Goal: Task Accomplishment & Management: Complete application form

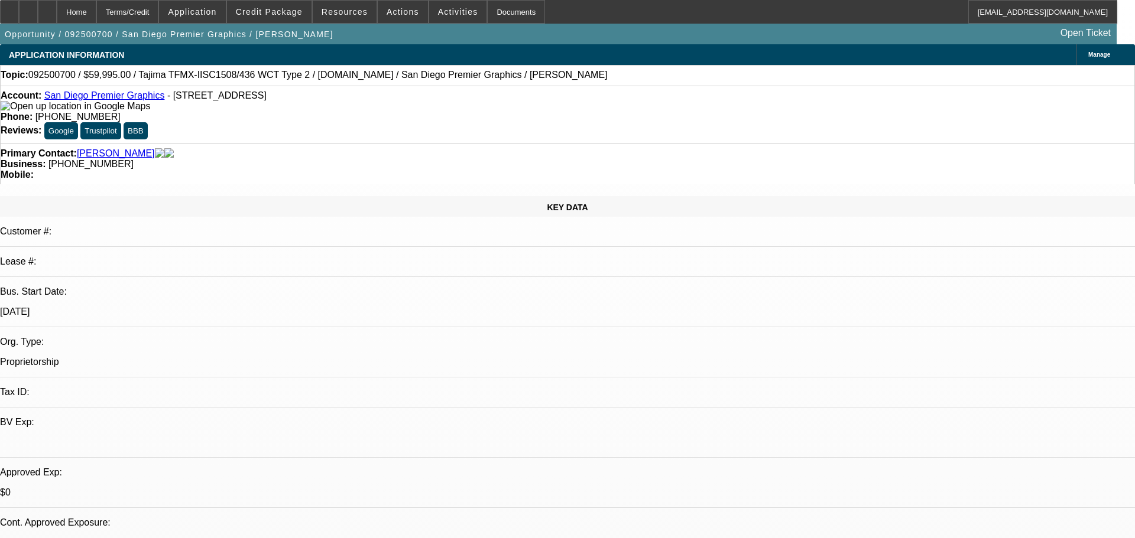
select select "0"
select select "2"
select select "0.1"
select select "4"
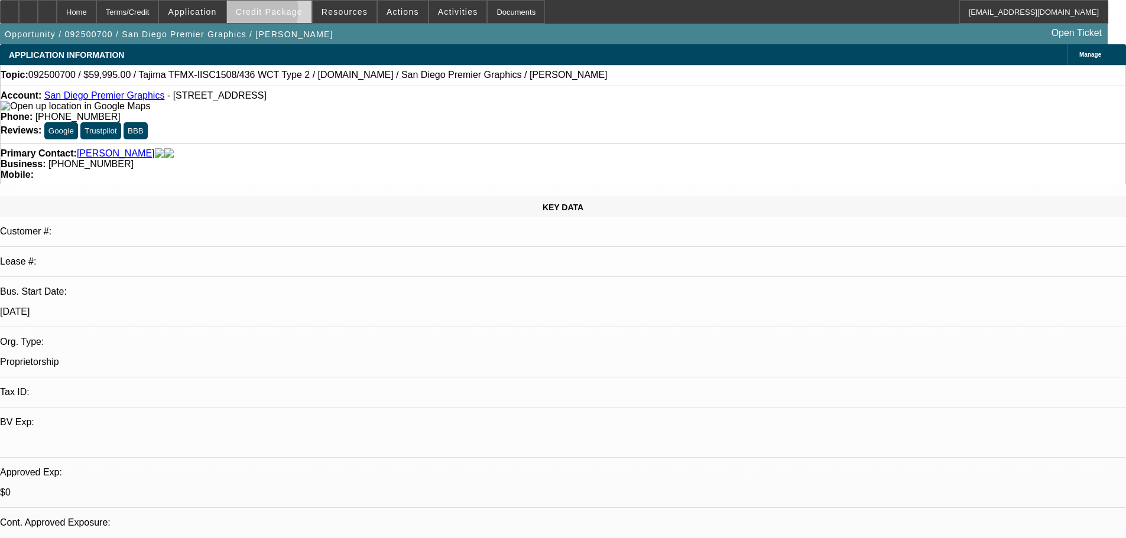
click at [275, 14] on span "Credit Package" at bounding box center [269, 11] width 67 height 9
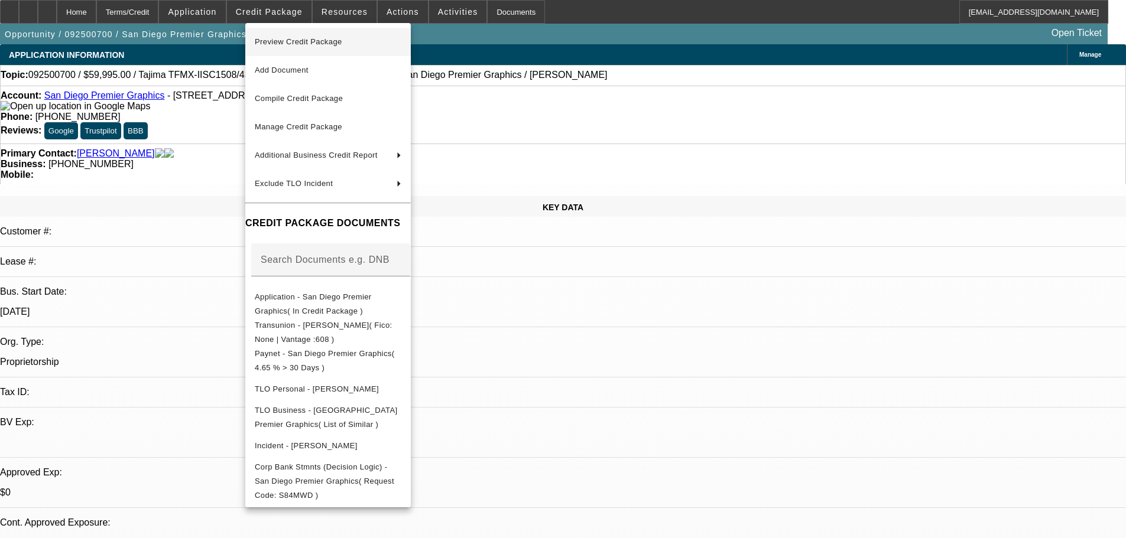
click at [300, 44] on span "Preview Credit Package" at bounding box center [298, 41] width 87 height 9
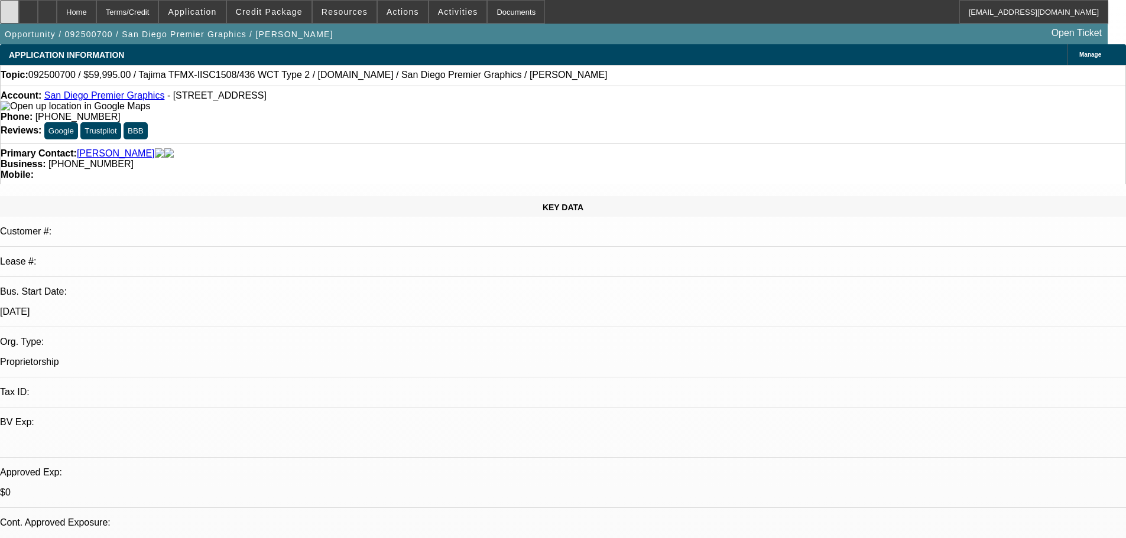
click at [9, 8] on icon at bounding box center [9, 8] width 0 height 0
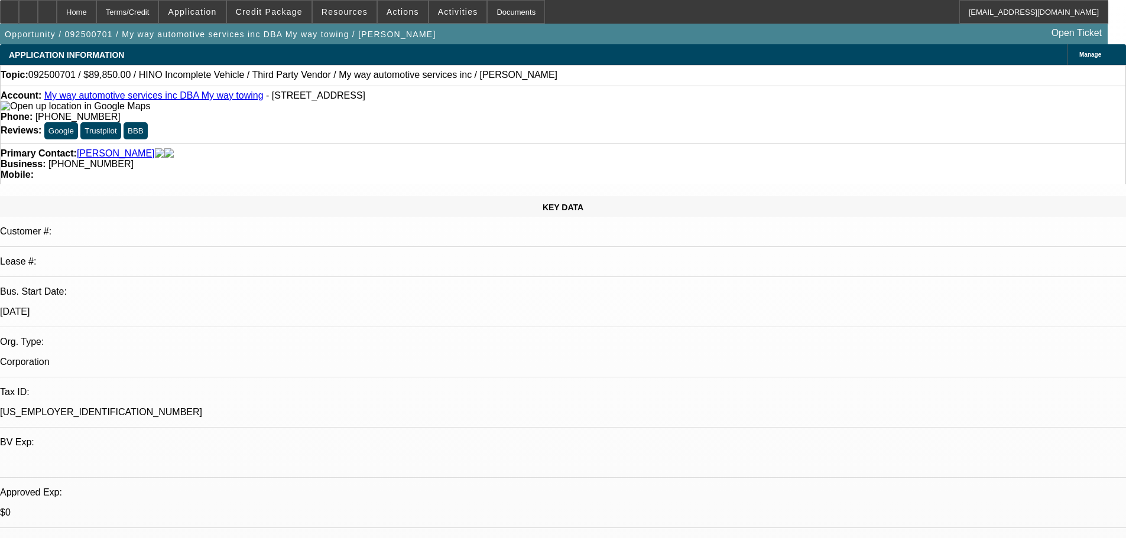
select select "0"
select select "2"
select select "0"
select select "6"
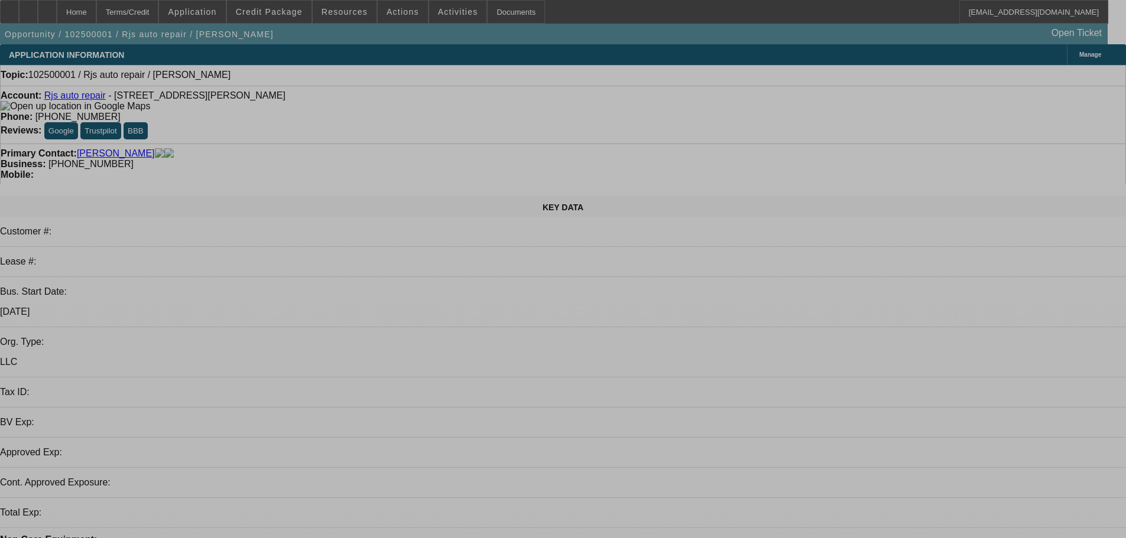
select select "0"
select select "2"
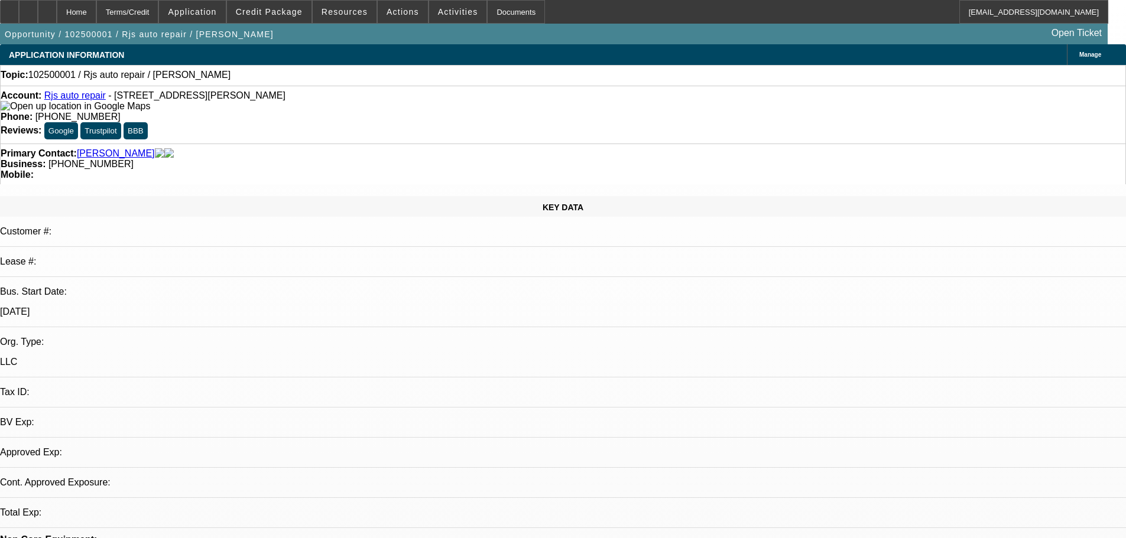
select select "0.1"
select select "4"
click at [271, 12] on span "Credit Package" at bounding box center [269, 11] width 67 height 9
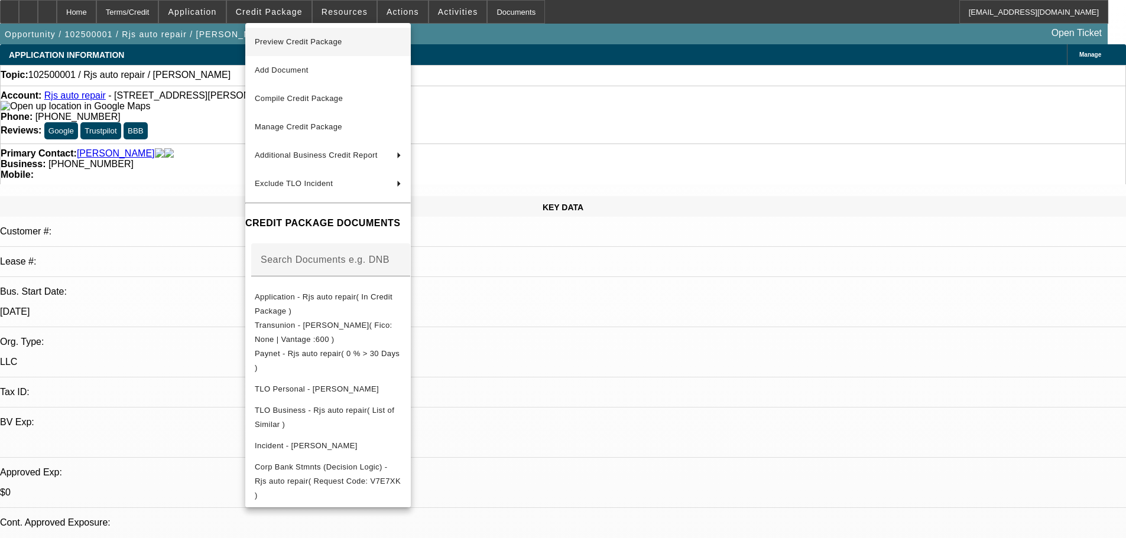
click at [284, 36] on span "Preview Credit Package" at bounding box center [328, 42] width 147 height 14
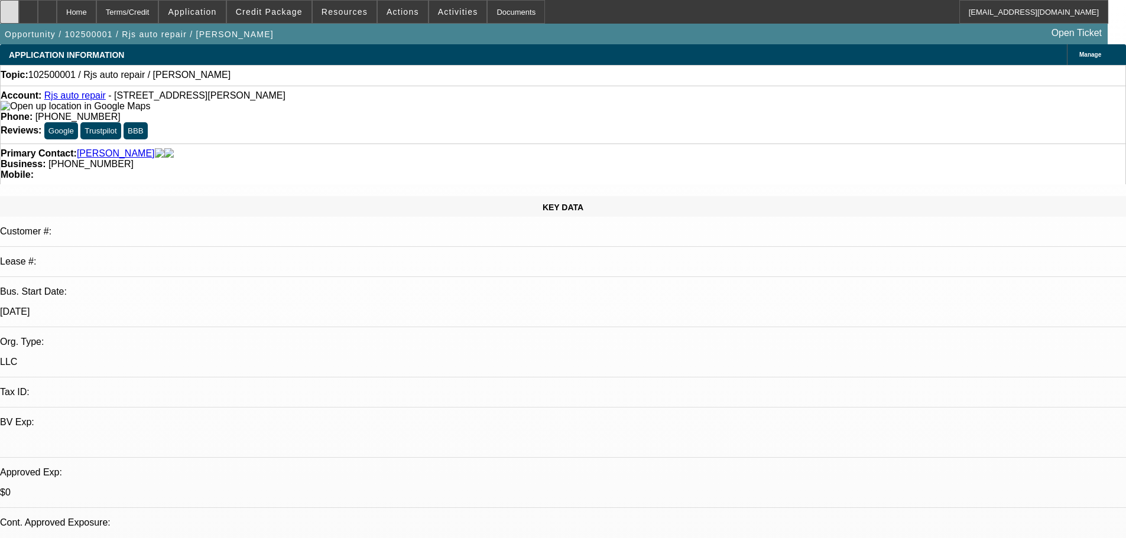
click at [19, 9] on div at bounding box center [9, 12] width 19 height 24
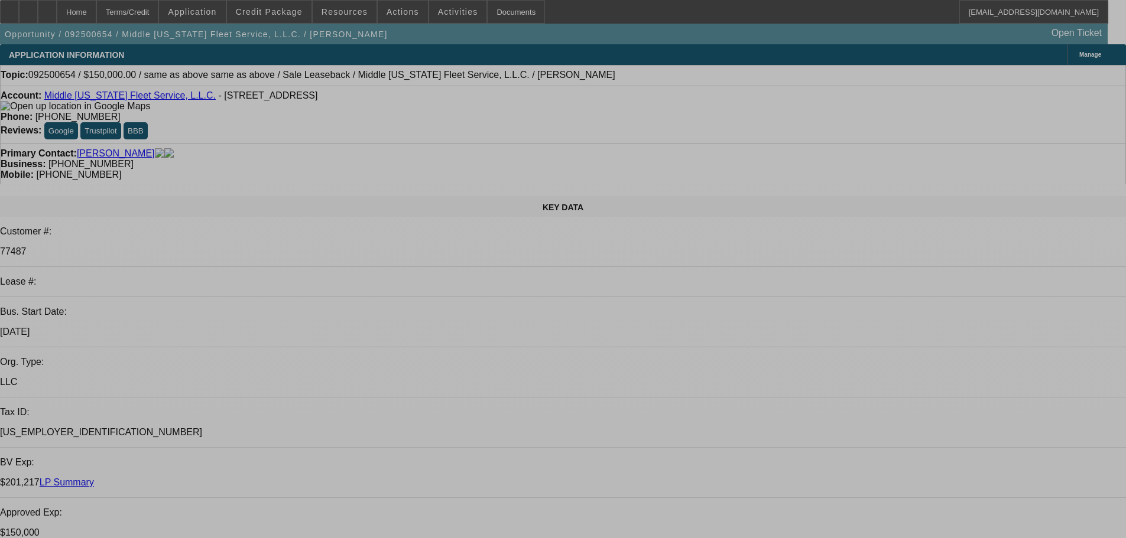
select select "0"
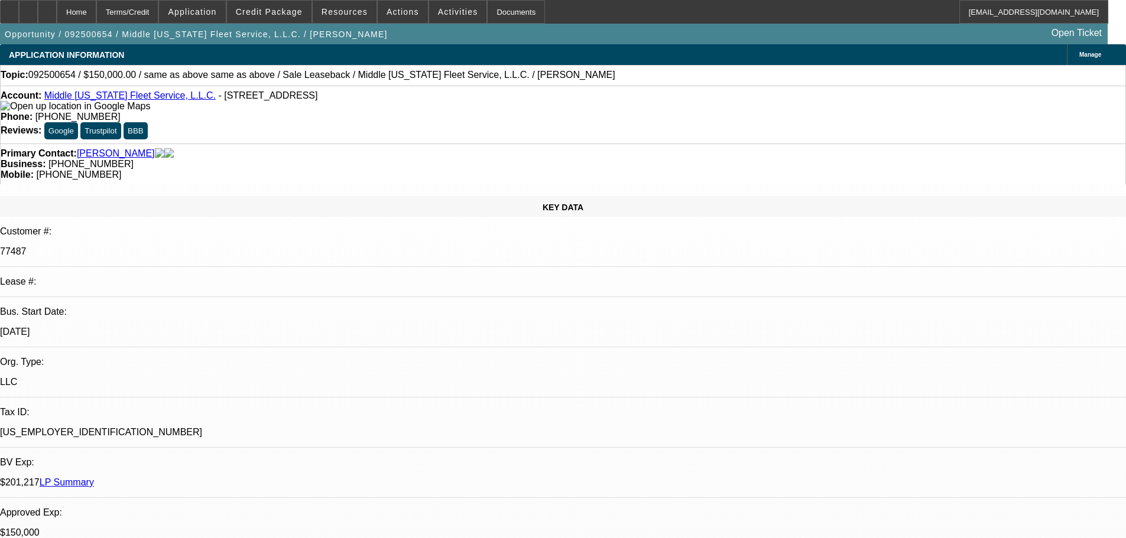
select select "0"
select select "2"
select select "0"
select select "6"
select select "0"
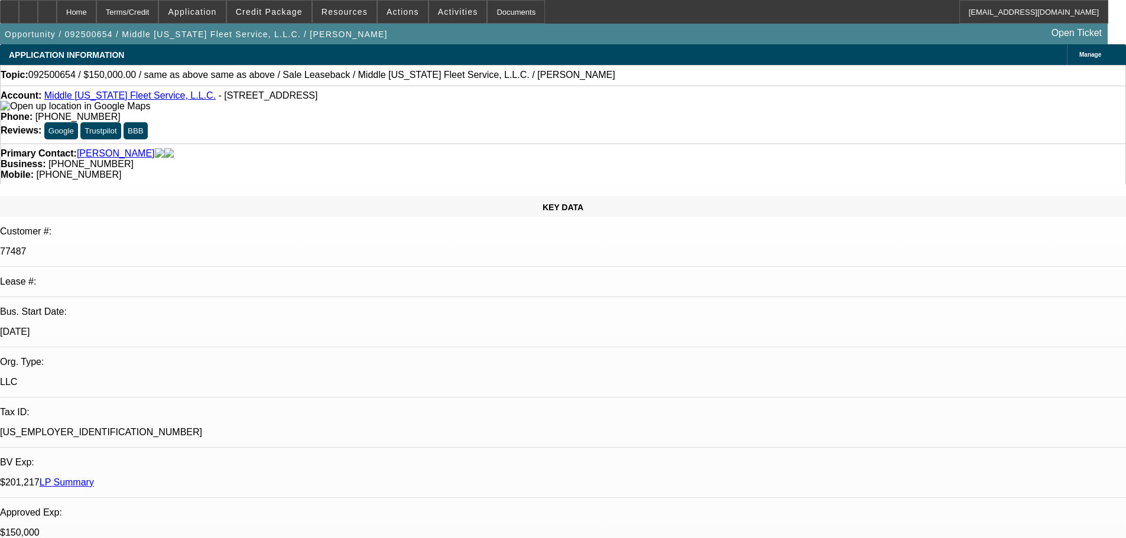
select select "0"
select select "2"
select select "0"
select select "6"
select select "0"
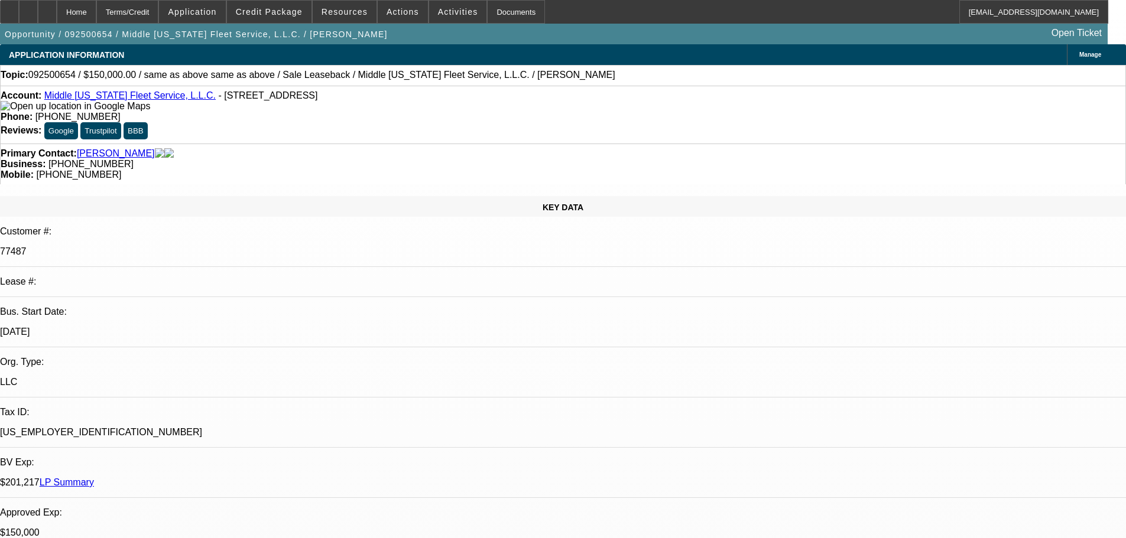
select select "0"
select select "2"
select select "0"
select select "6"
select select "0"
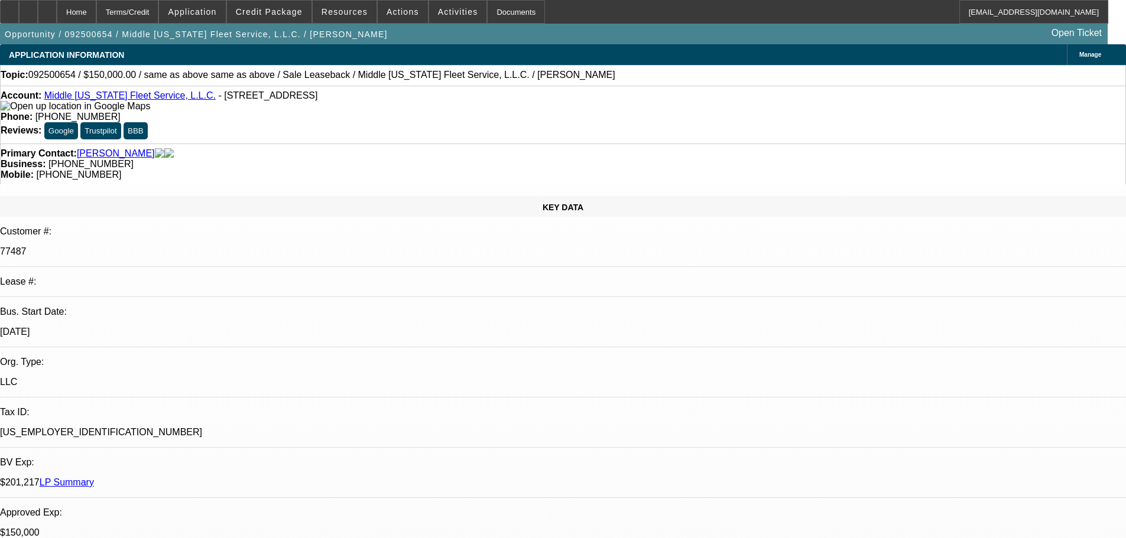
select select "2"
select select "0"
select select "6"
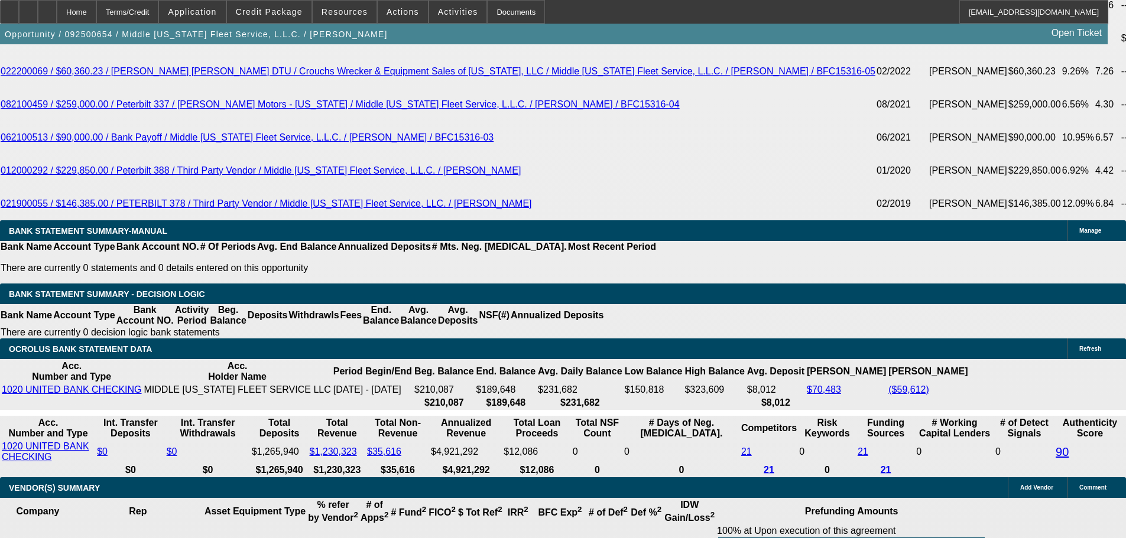
scroll to position [2548, 0]
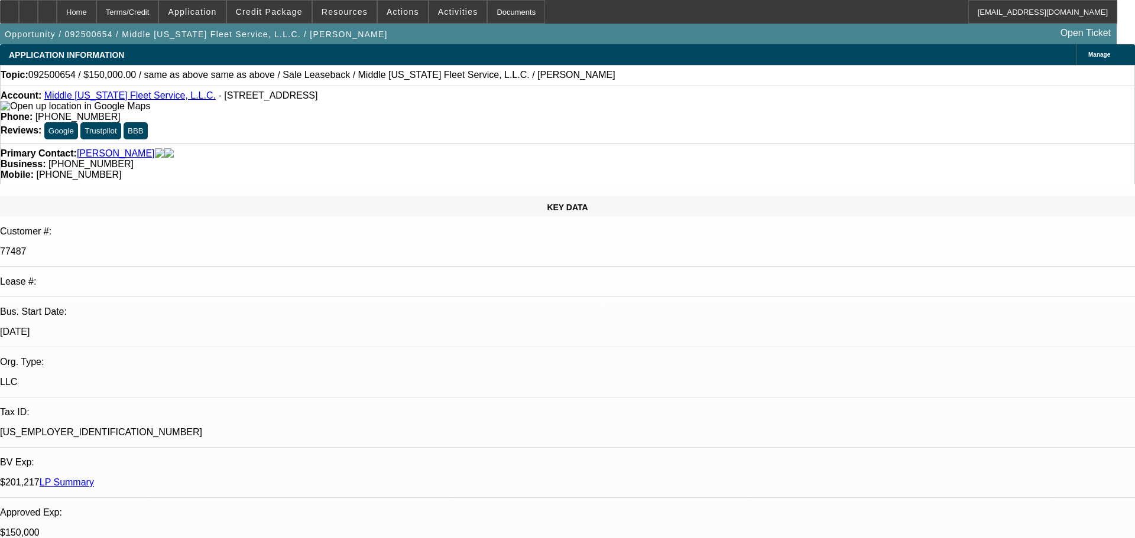
select select "0"
select select "2"
select select "0"
select select "6"
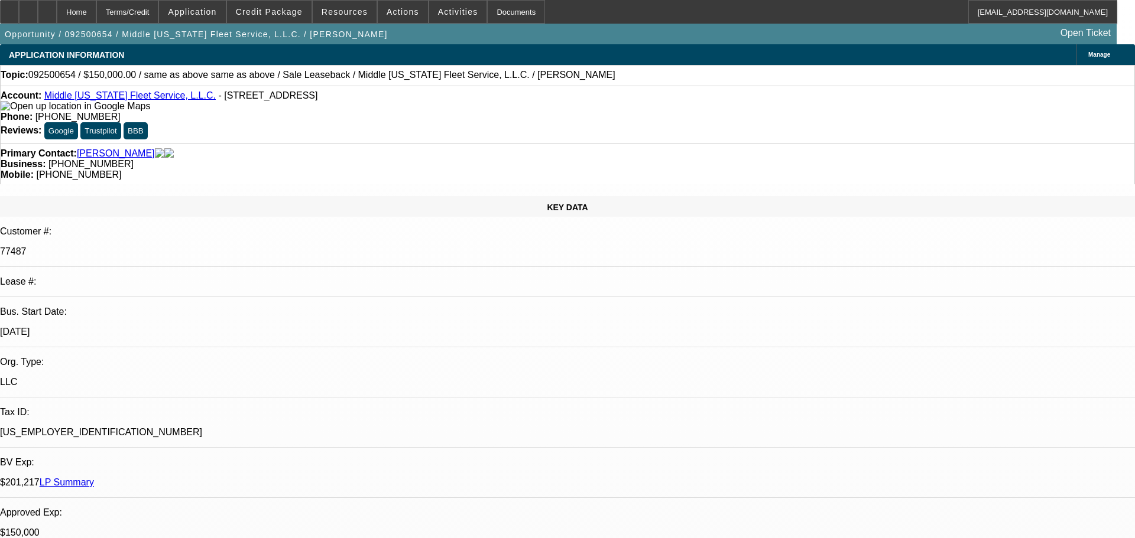
select select "0"
select select "2"
select select "0"
select select "6"
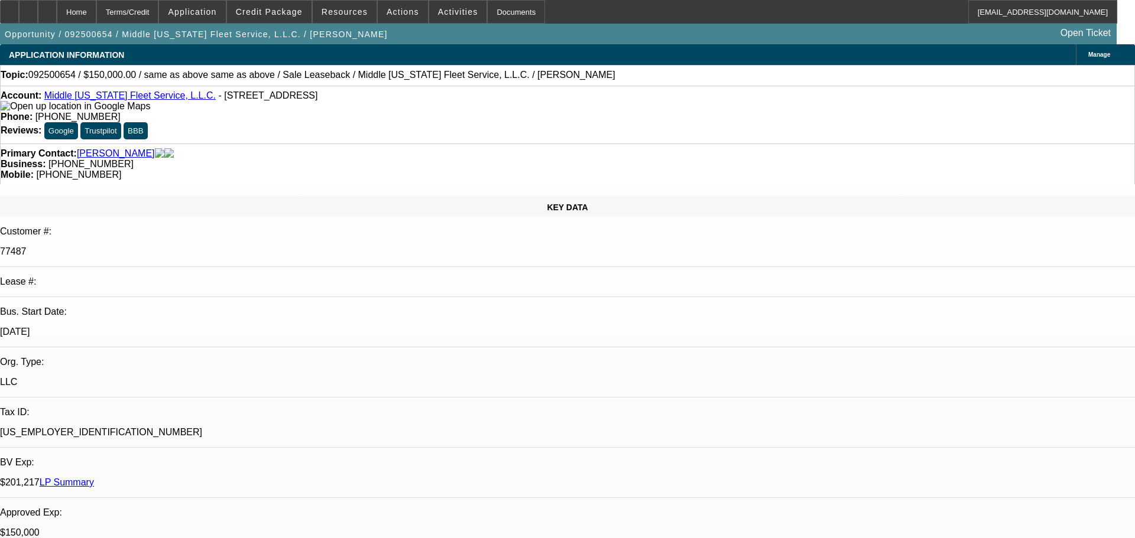
select select "0"
select select "2"
select select "0"
select select "6"
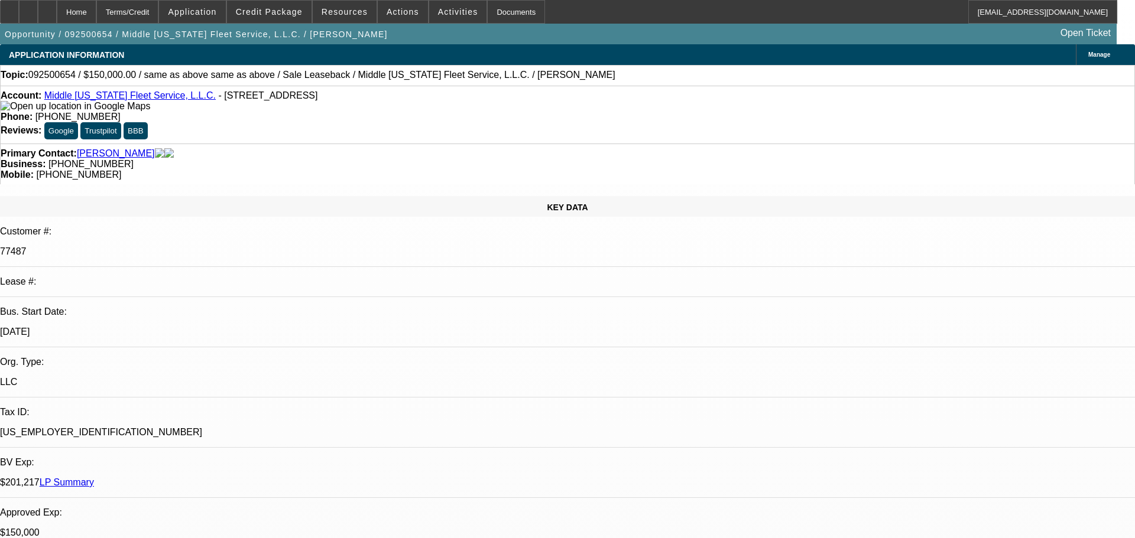
select select "0"
select select "2"
select select "0"
select select "6"
select select "0"
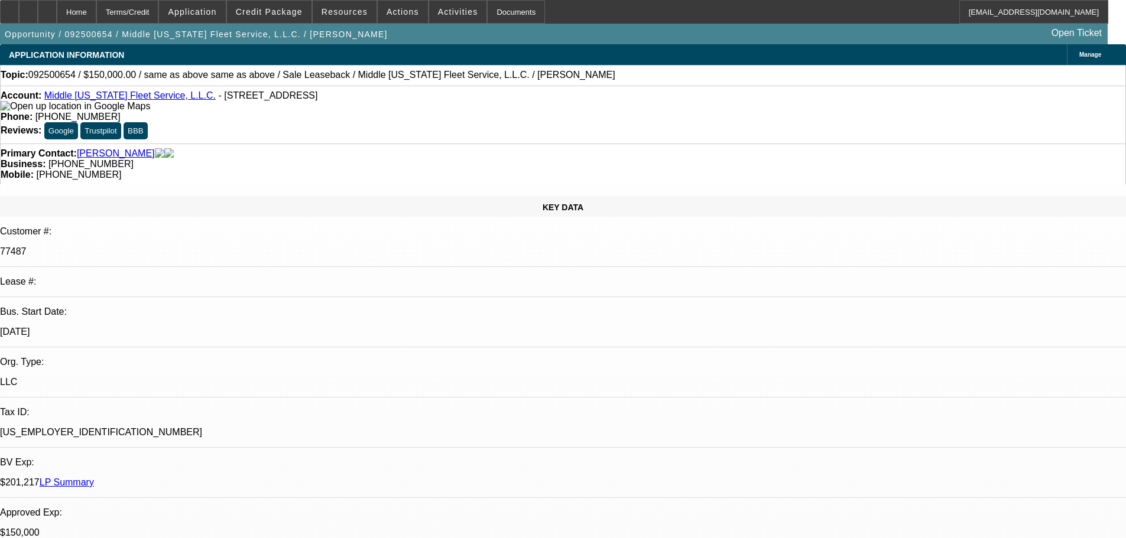
select select "0"
select select "2"
select select "0"
select select "6"
select select "0"
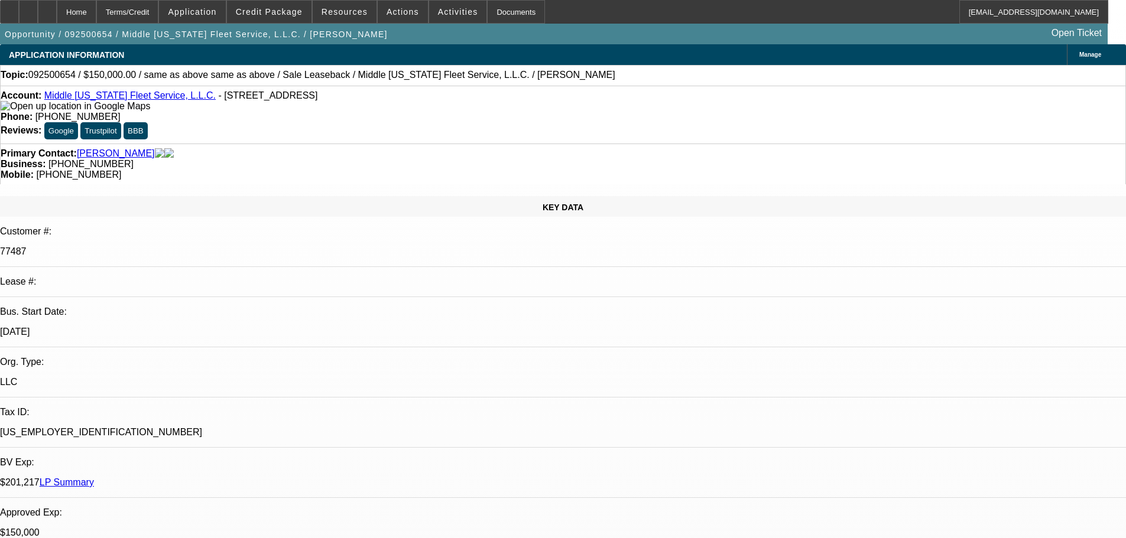
select select "0"
select select "2"
select select "0"
select select "6"
select select "0"
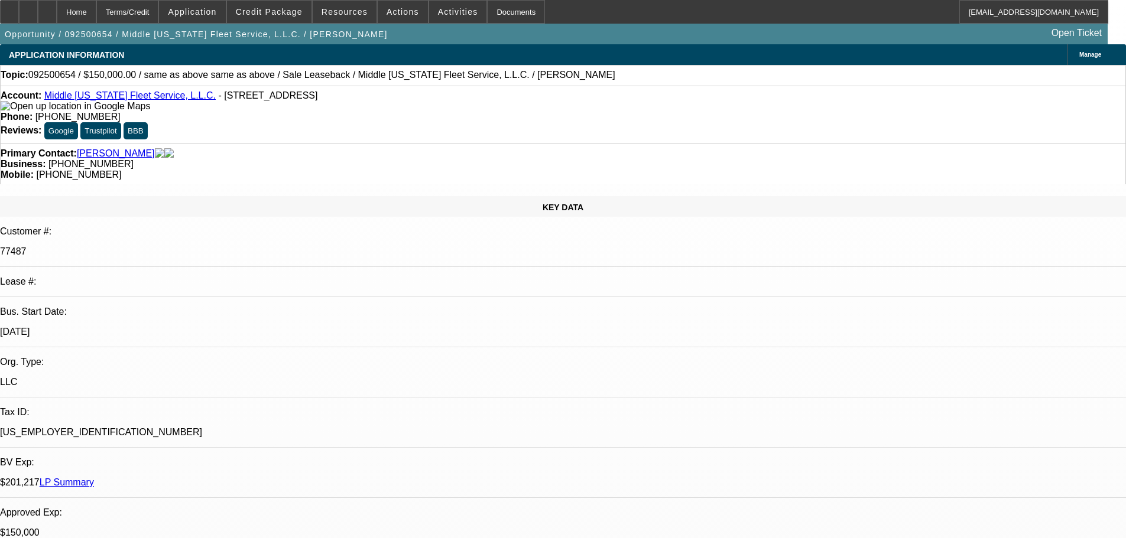
select select "0"
select select "2"
select select "0"
select select "6"
select select "0"
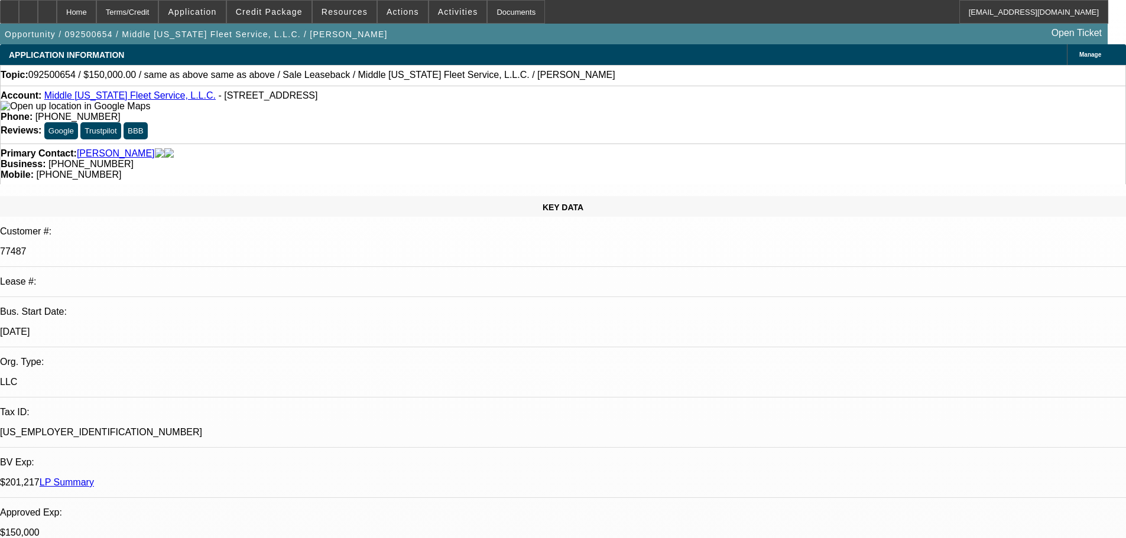
select select "2"
select select "0"
select select "6"
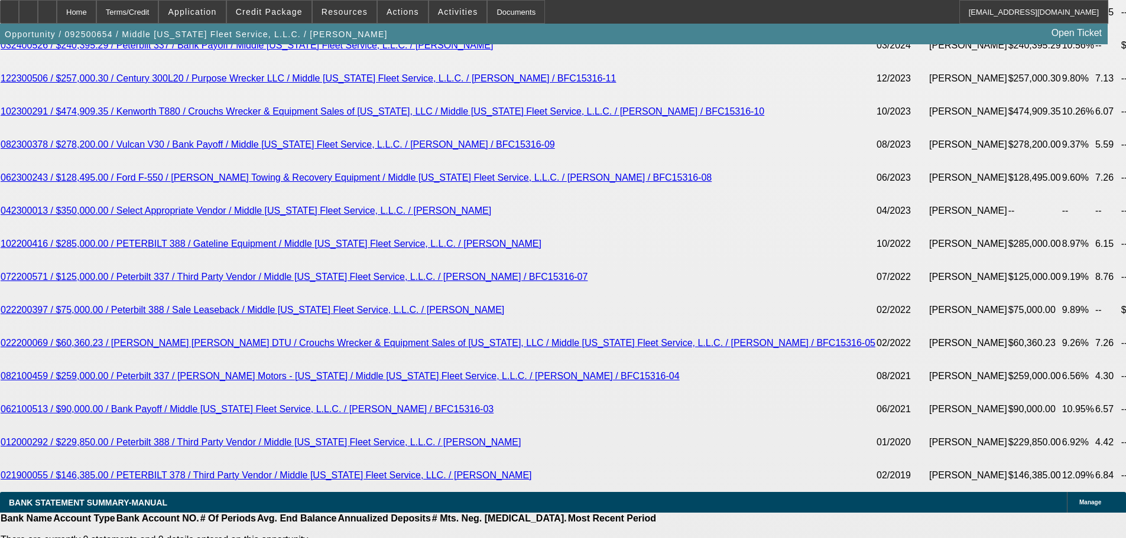
scroll to position [2246, 0]
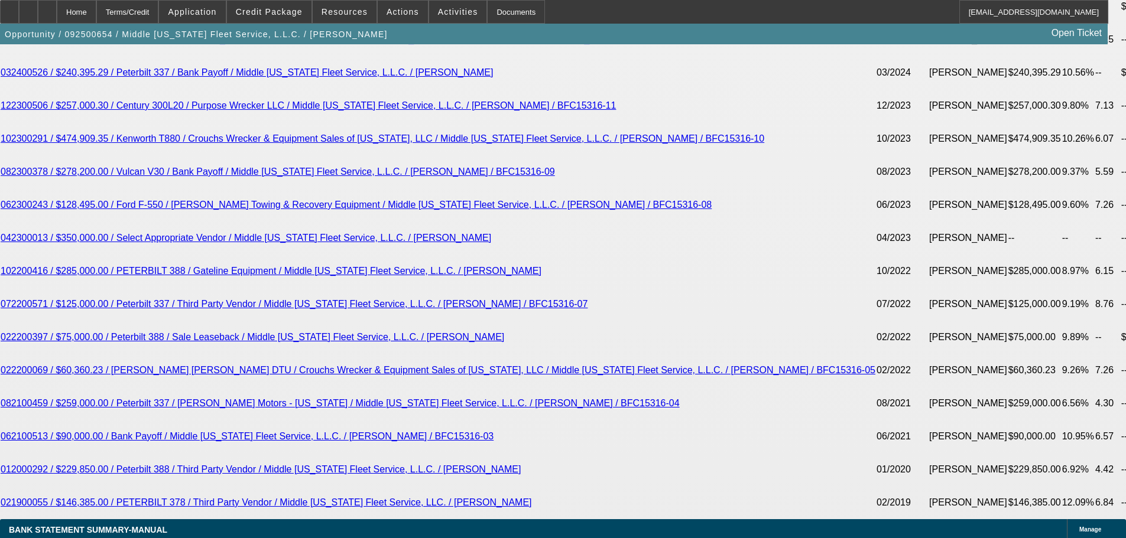
drag, startPoint x: 177, startPoint y: 350, endPoint x: 271, endPoint y: 352, distance: 94.0
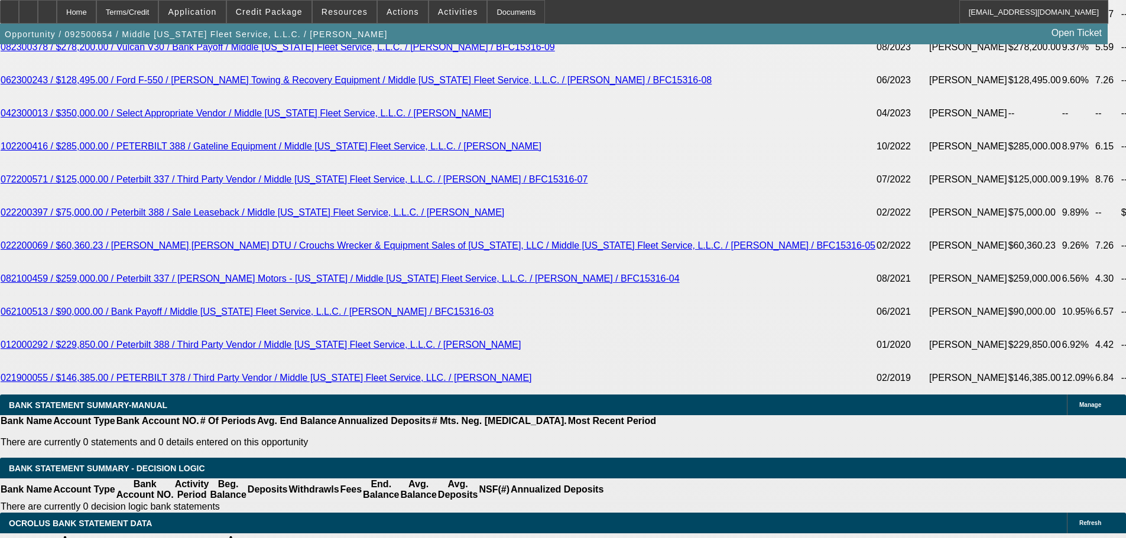
type input "40"
type input "UNKNOWN"
type input "4035"
type input "13.1"
type input "$4,035.00"
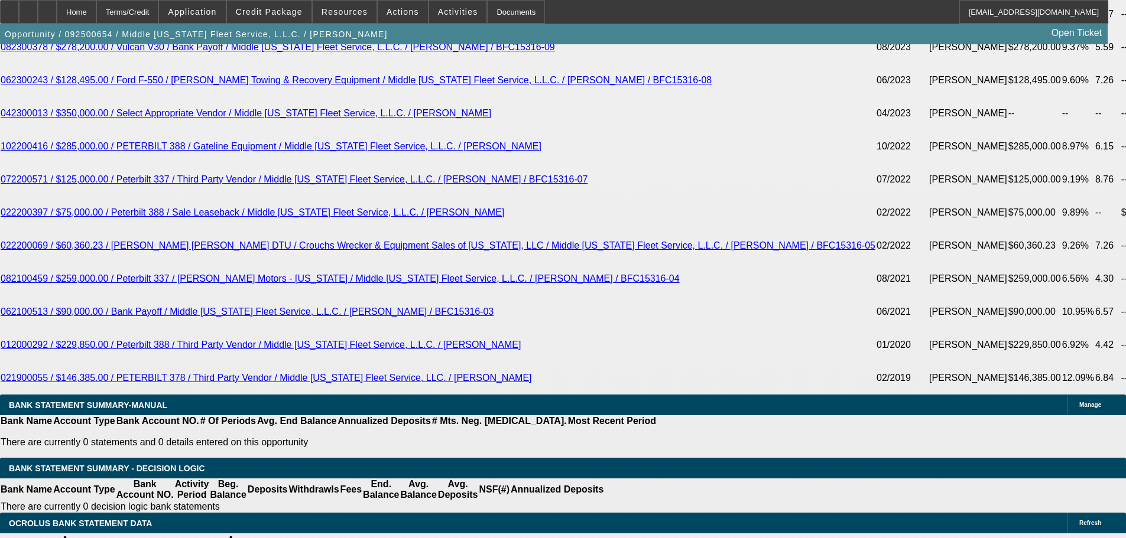
drag, startPoint x: 328, startPoint y: 353, endPoint x: 479, endPoint y: 356, distance: 150.7
type input "3"
type input "UNKNOWN"
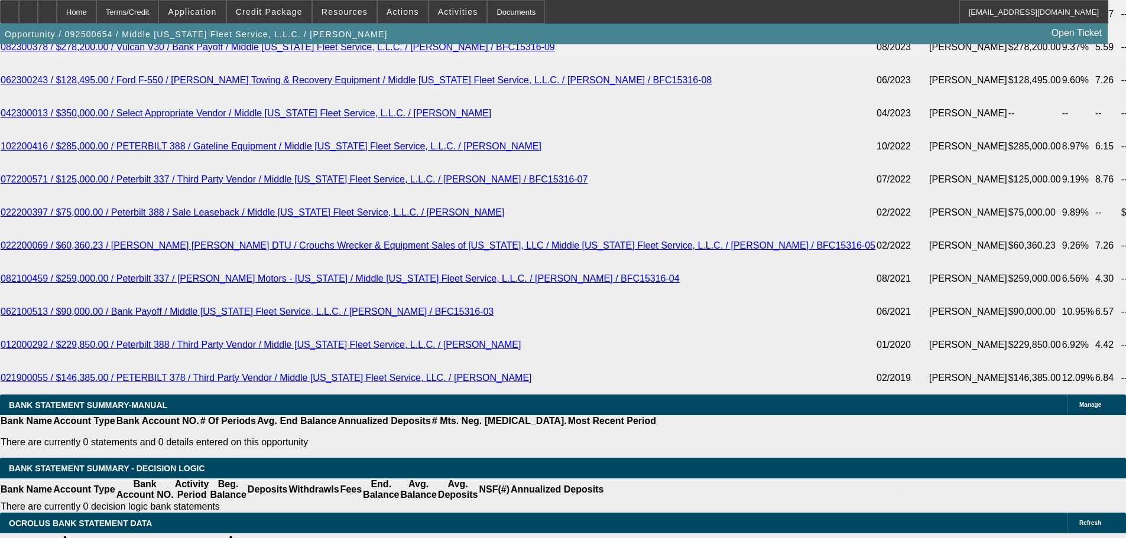
type input "3695"
type input "13.2"
type input "$3,695.00"
drag, startPoint x: 119, startPoint y: 272, endPoint x: 97, endPoint y: 264, distance: 23.7
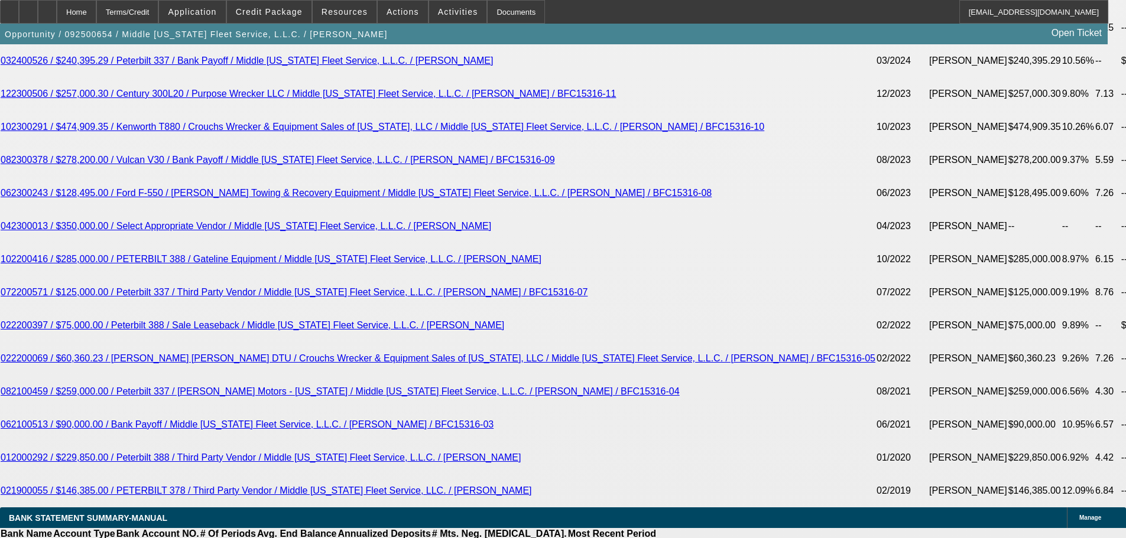
scroll to position [2193, 0]
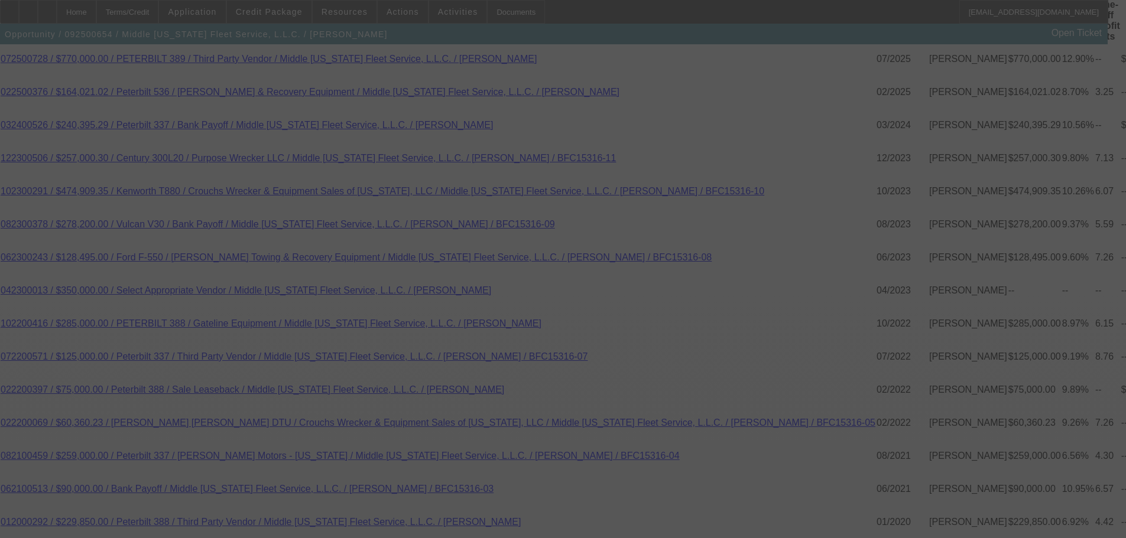
select select "0"
select select "2"
select select "0"
select select "6"
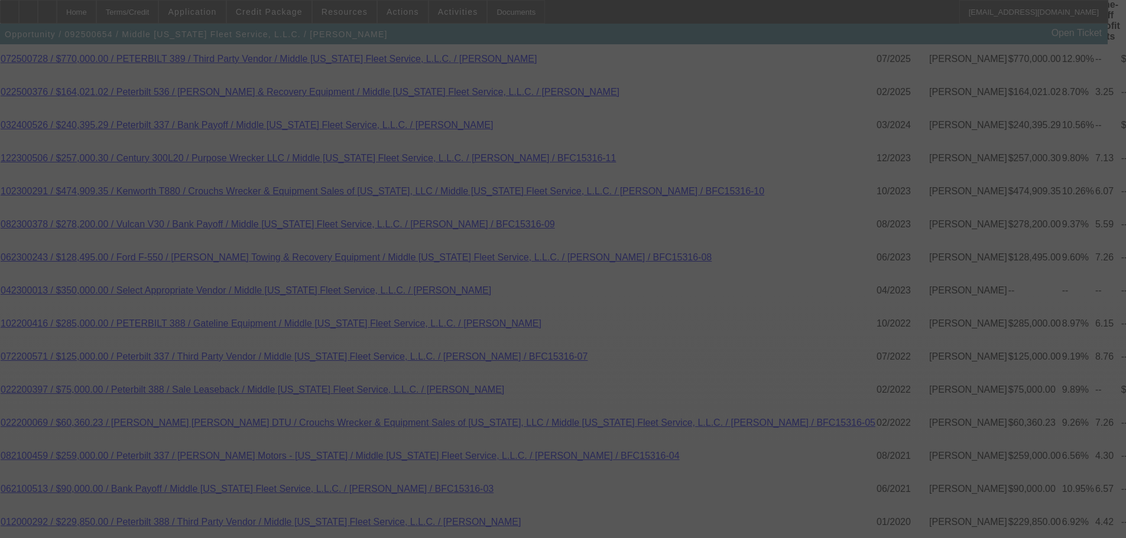
select select "0"
select select "2"
select select "0"
select select "6"
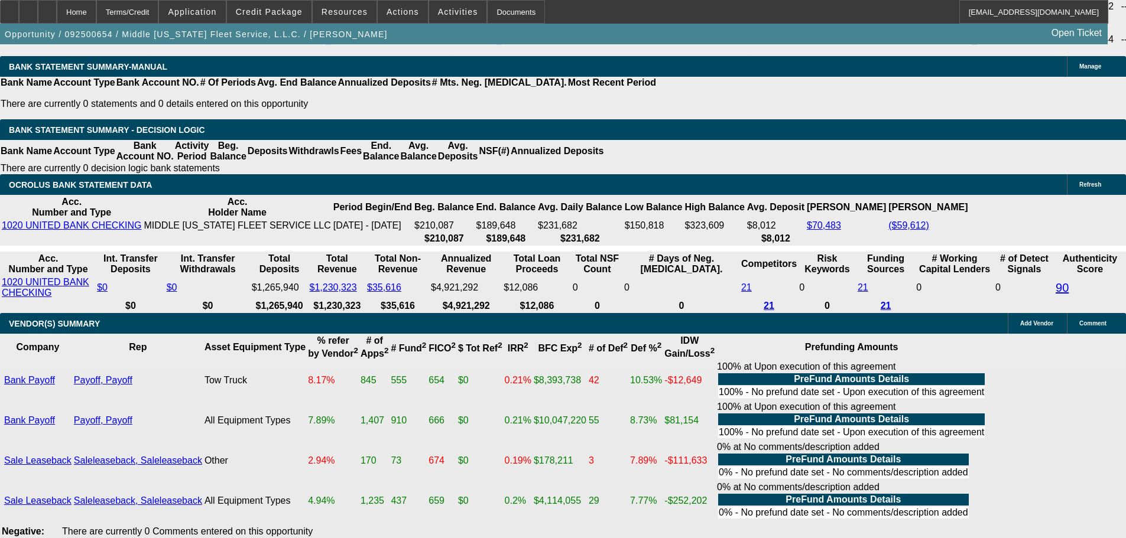
scroll to position [2799, 0]
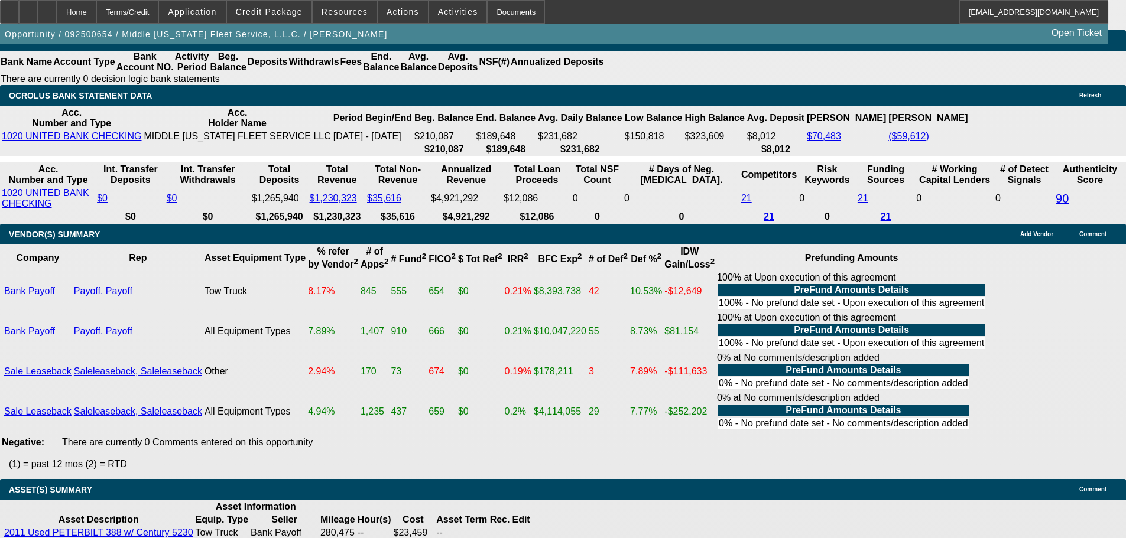
drag, startPoint x: 248, startPoint y: 478, endPoint x: 464, endPoint y: 479, distance: 215.7
copy span "APPROVED, CONTINGENT ON ACCEPTABLE INSPECTION."
select select "3"
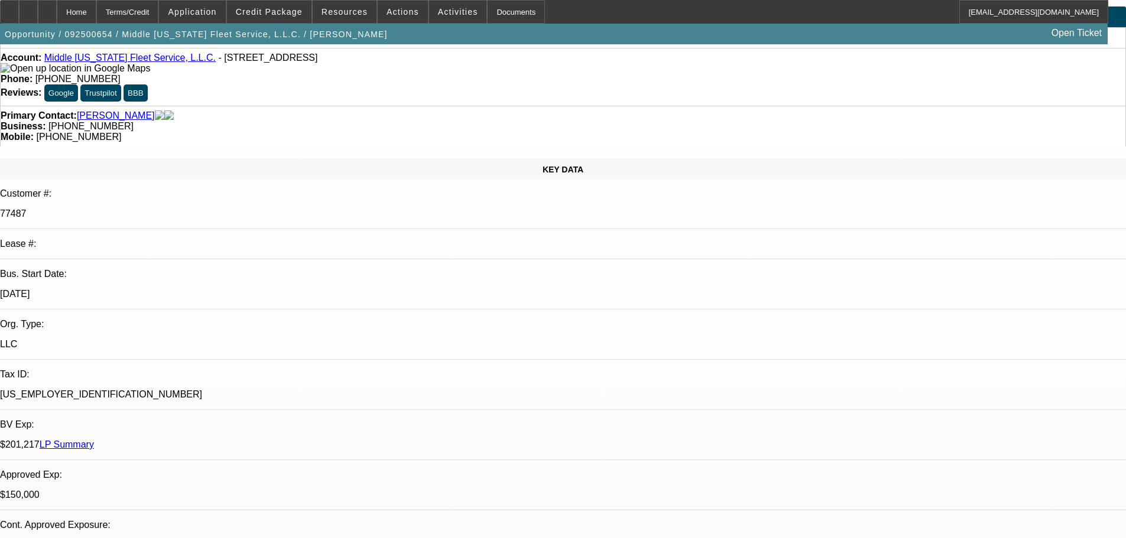
scroll to position [59, 0]
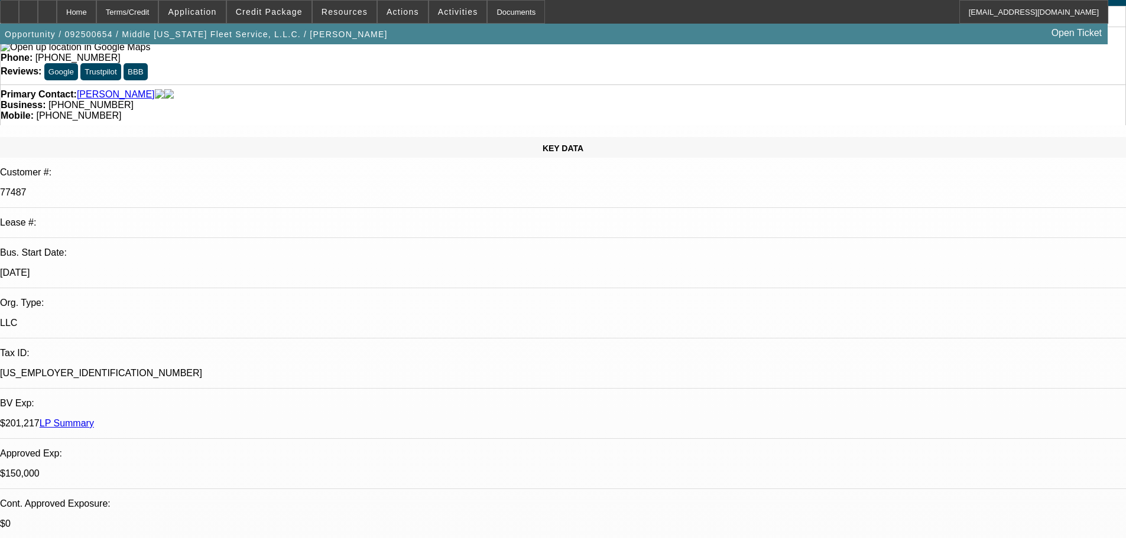
checkbox input "false"
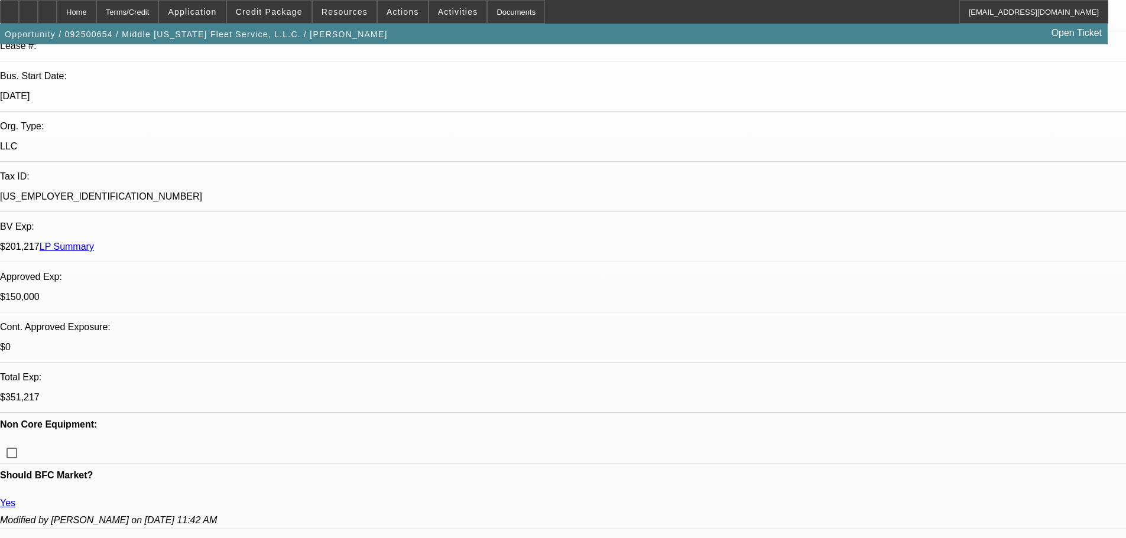
scroll to position [236, 0]
checkbox input "true"
checkbox input "false"
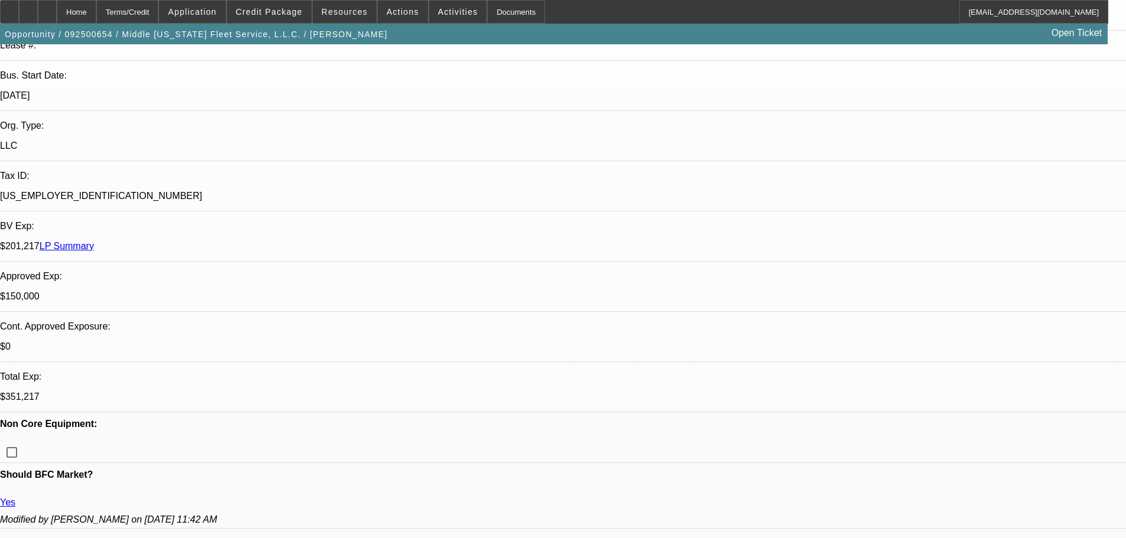
paste textarea "APPROVED, CONTINGENT ON ACCEPTABLE INSPECTION."
type textarea "APPROVED, CONTINGENT ON ACCEPTABLE INSPECTION."
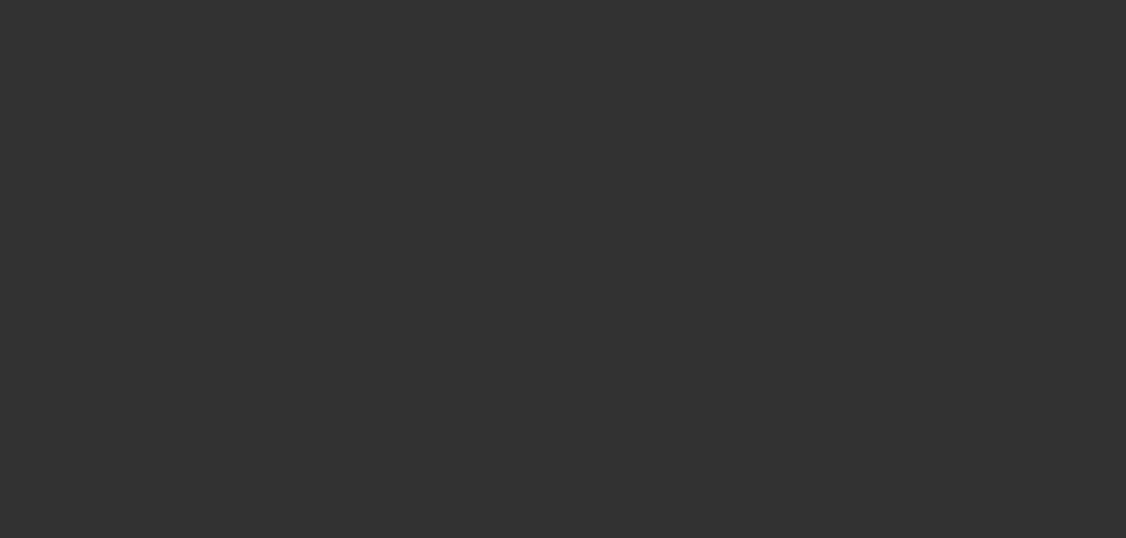
scroll to position [0, 0]
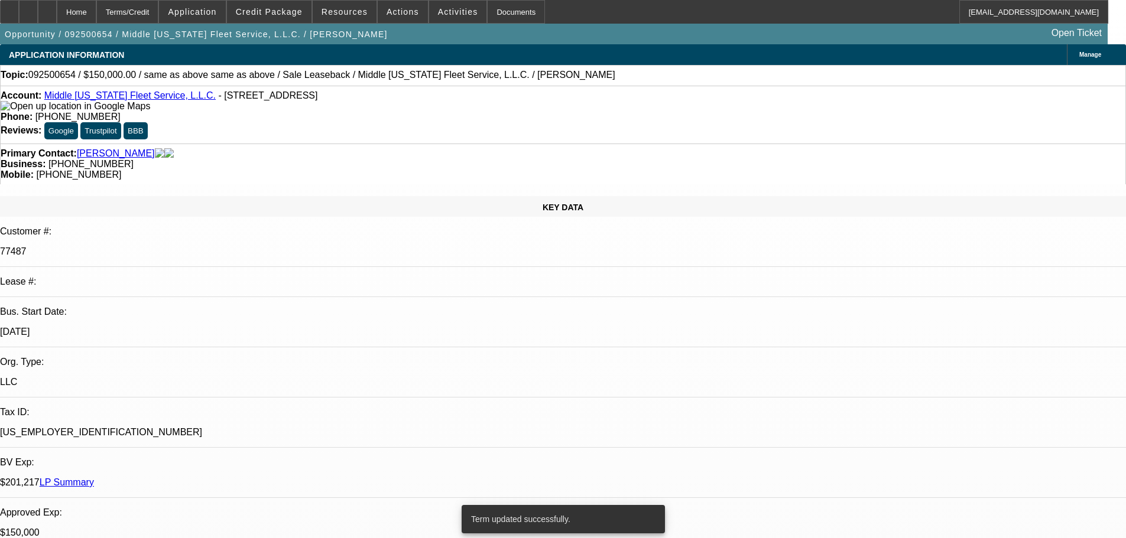
select select "0"
select select "2"
select select "0"
select select "6"
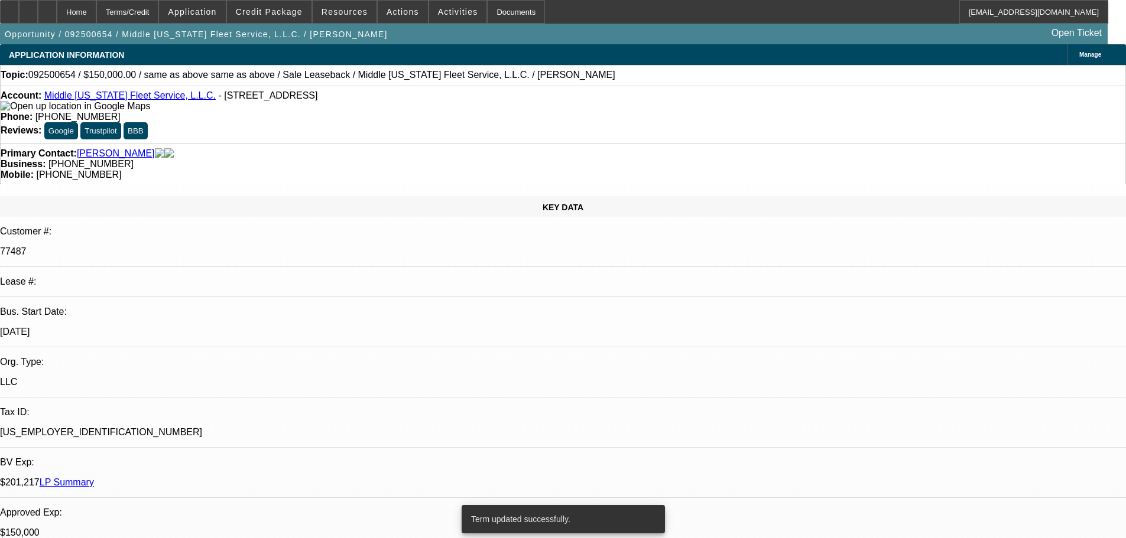
select select "0"
select select "2"
select select "0"
select select "6"
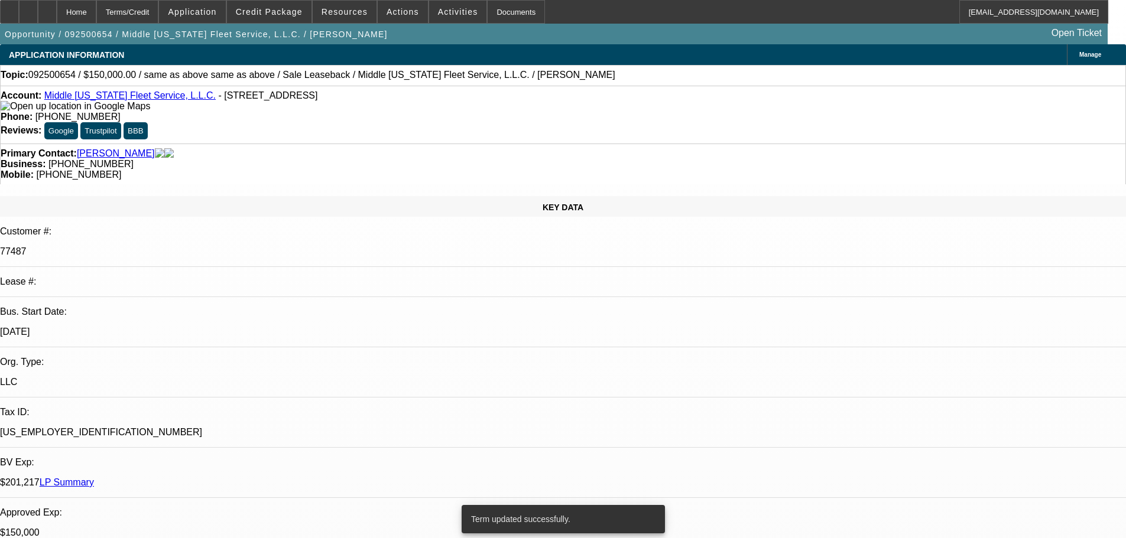
select select "0"
select select "2"
select select "0"
select select "6"
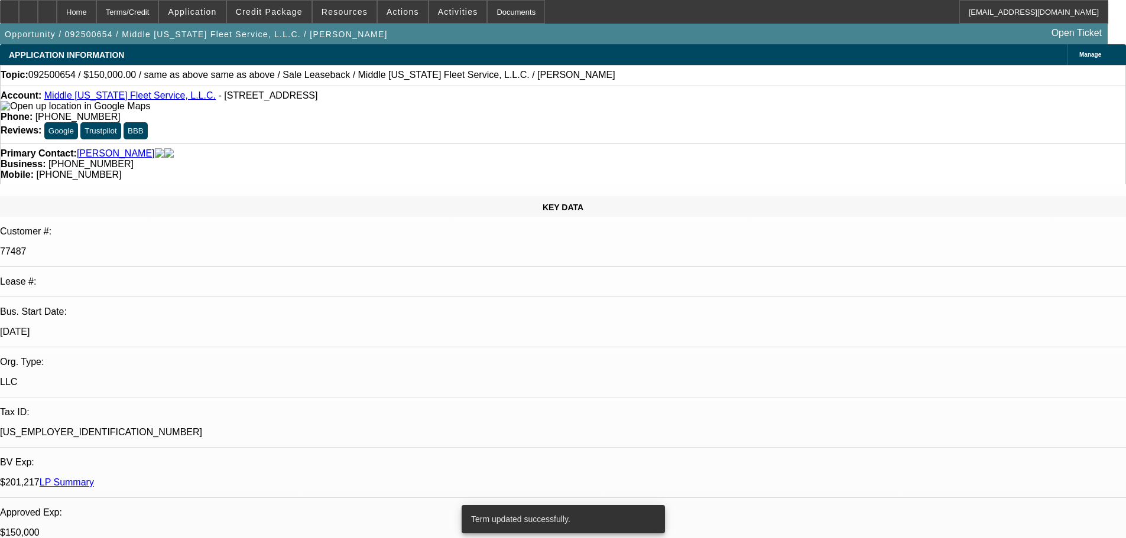
select select "0"
select select "2"
select select "0"
select select "6"
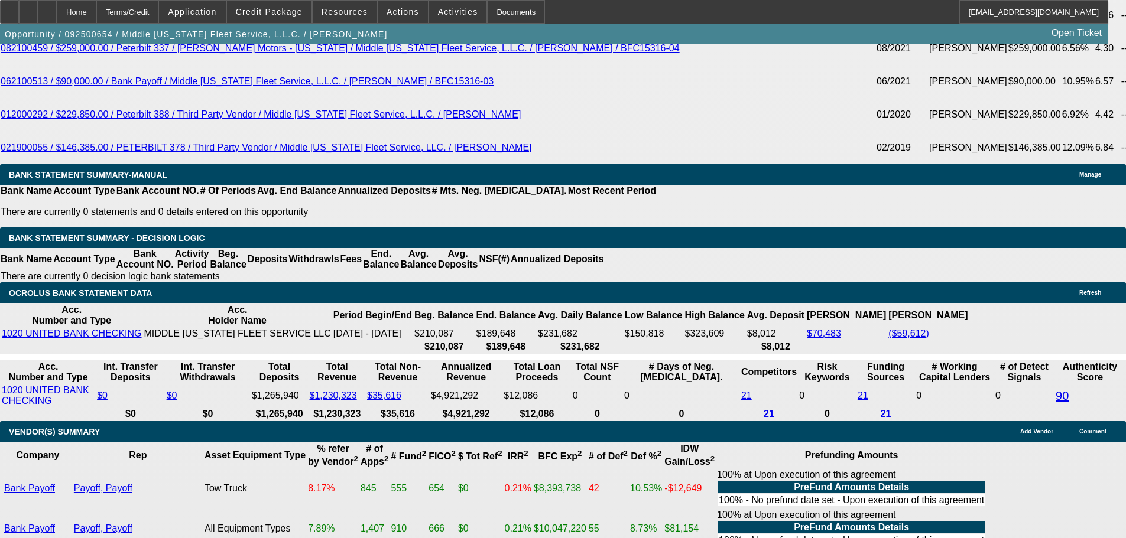
scroll to position [2719, 0]
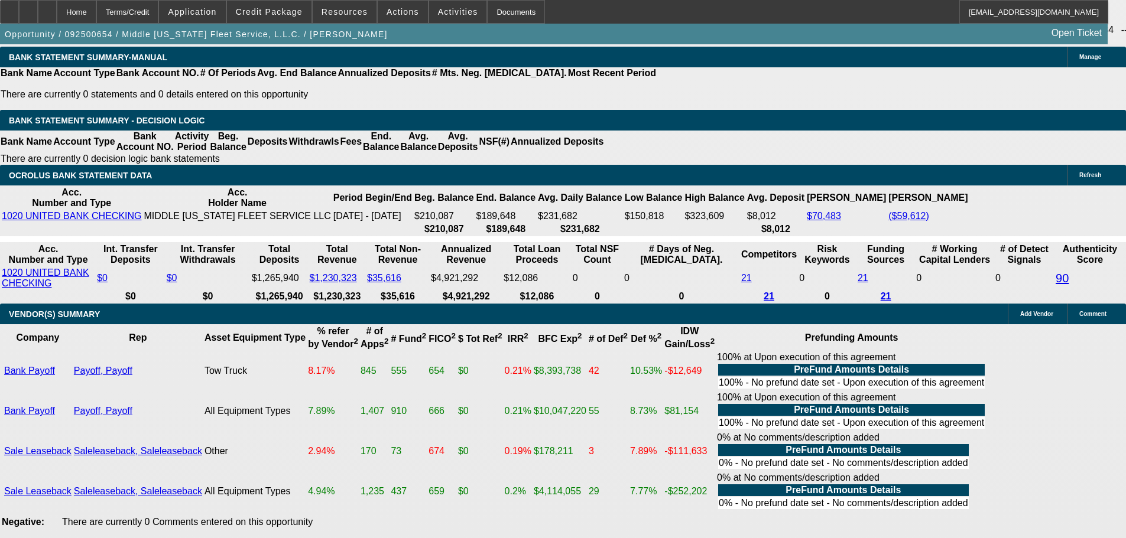
select select "3"
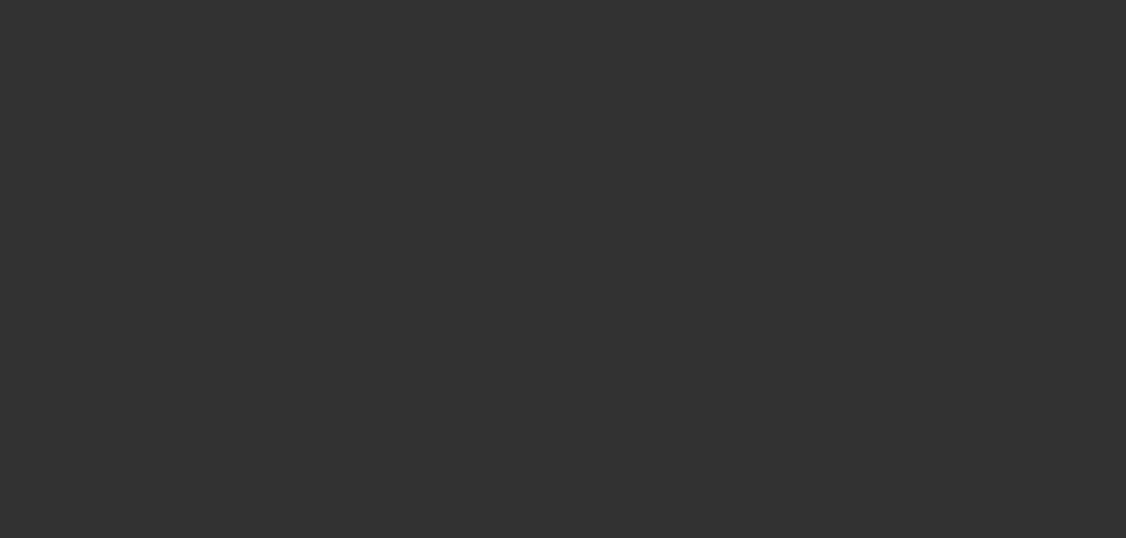
scroll to position [0, 0]
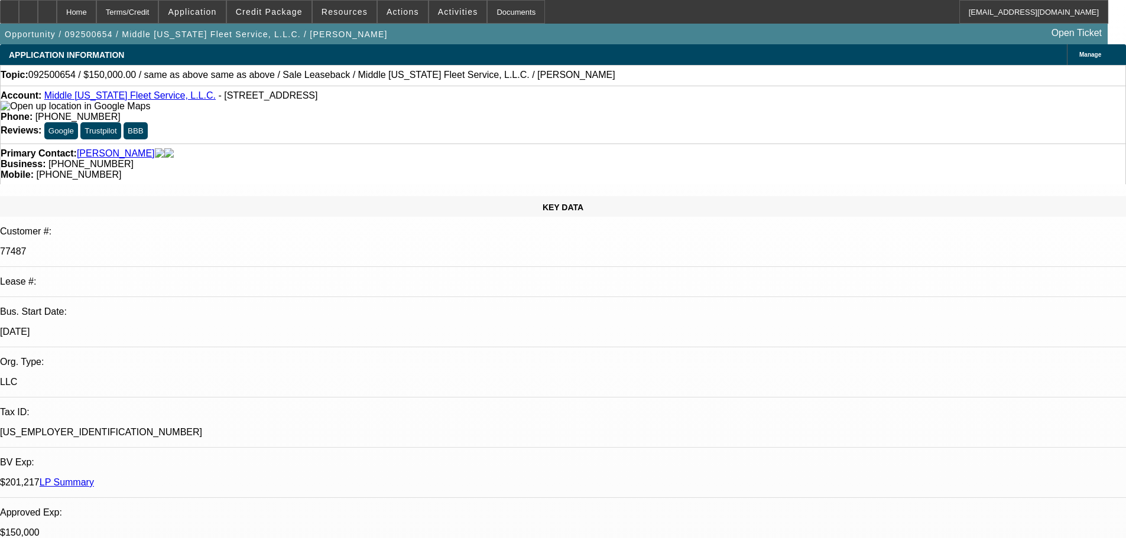
checkbox input "false"
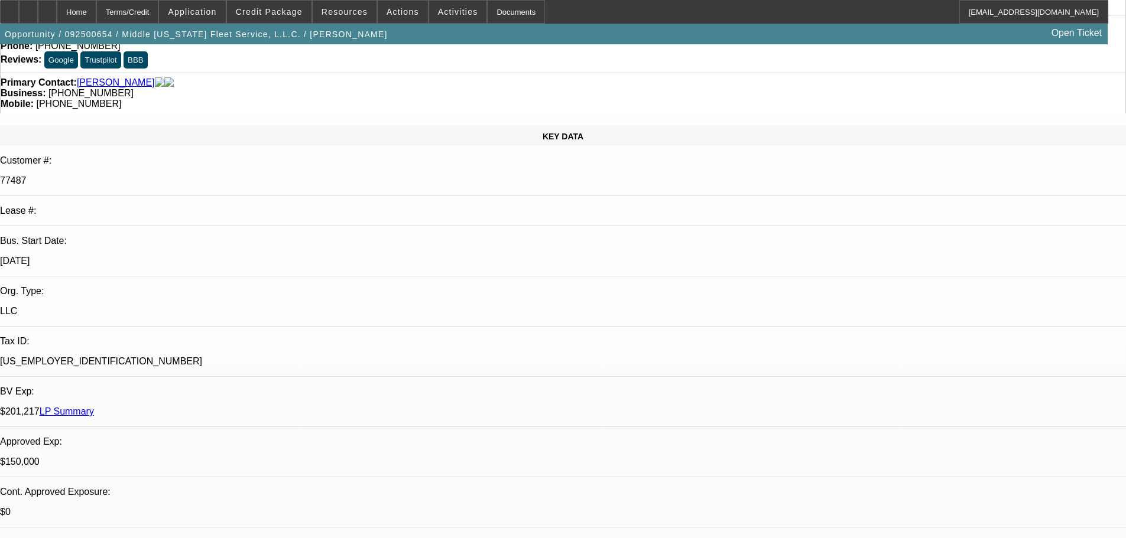
scroll to position [177, 0]
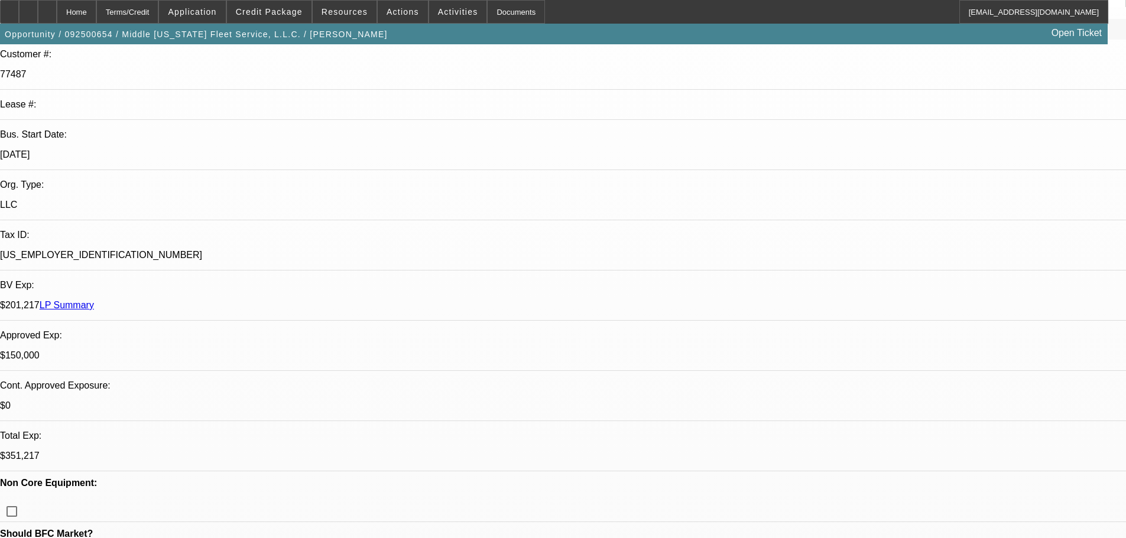
checkbox input "true"
checkbox input "false"
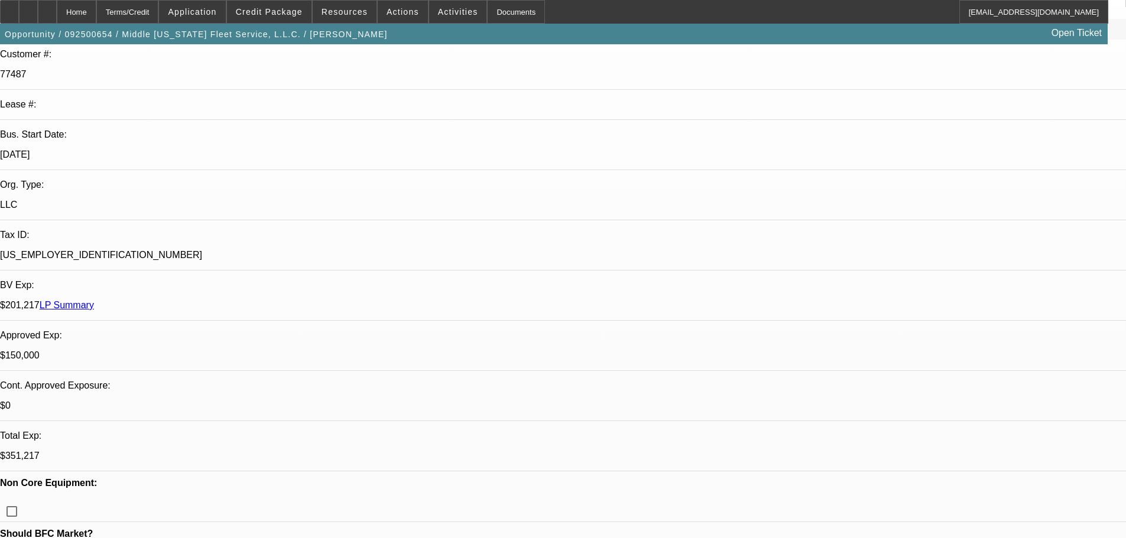
paste textarea "APPROVED, CONTINGENT ON ACCEPTABLE INSPECTION."
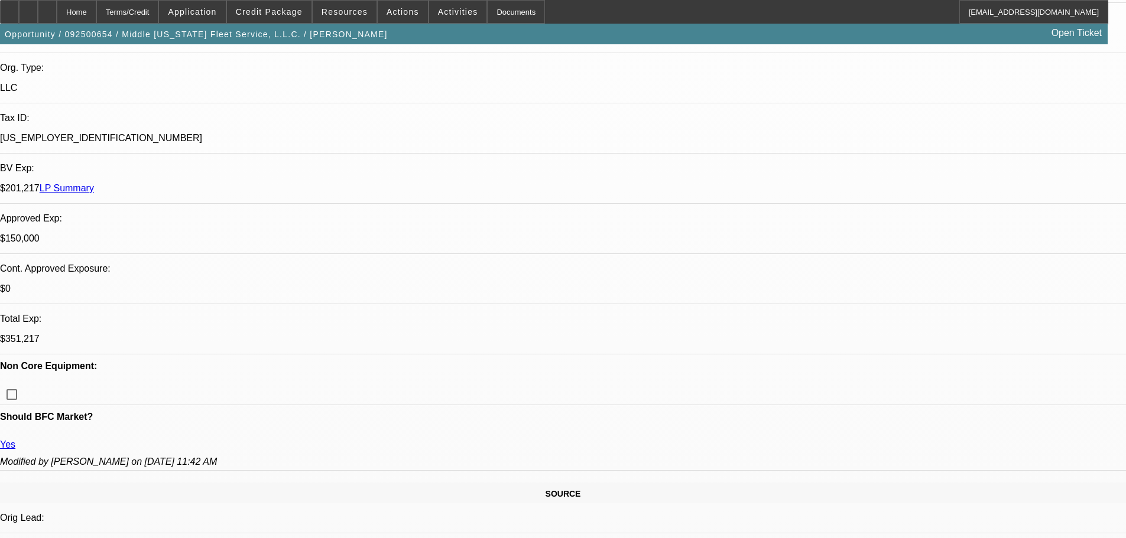
scroll to position [296, 0]
type textarea "APPROVED, CONTINGENT ON ACCEPTABLE INSPECTION."
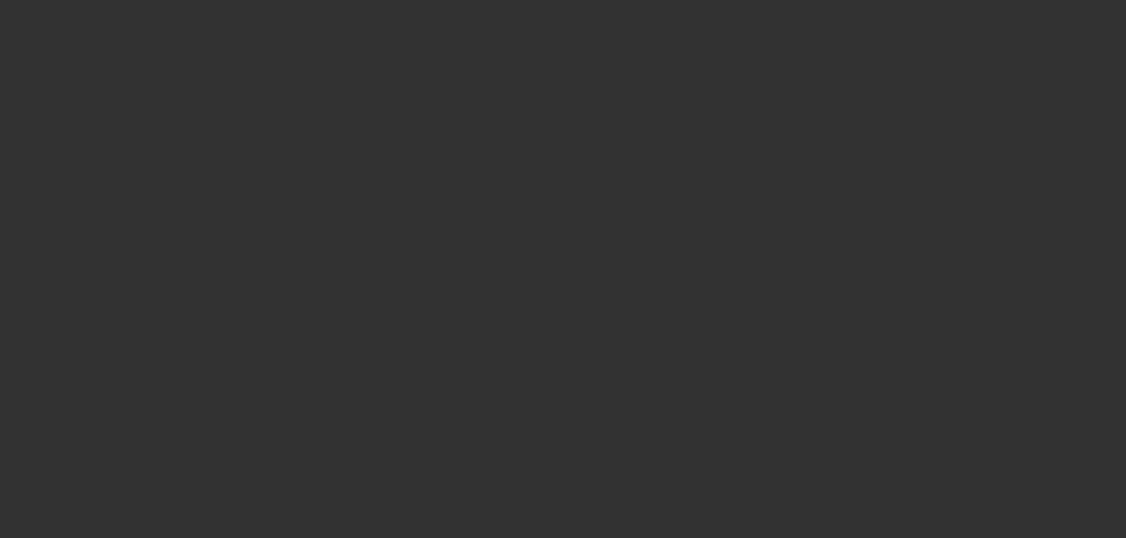
scroll to position [0, 0]
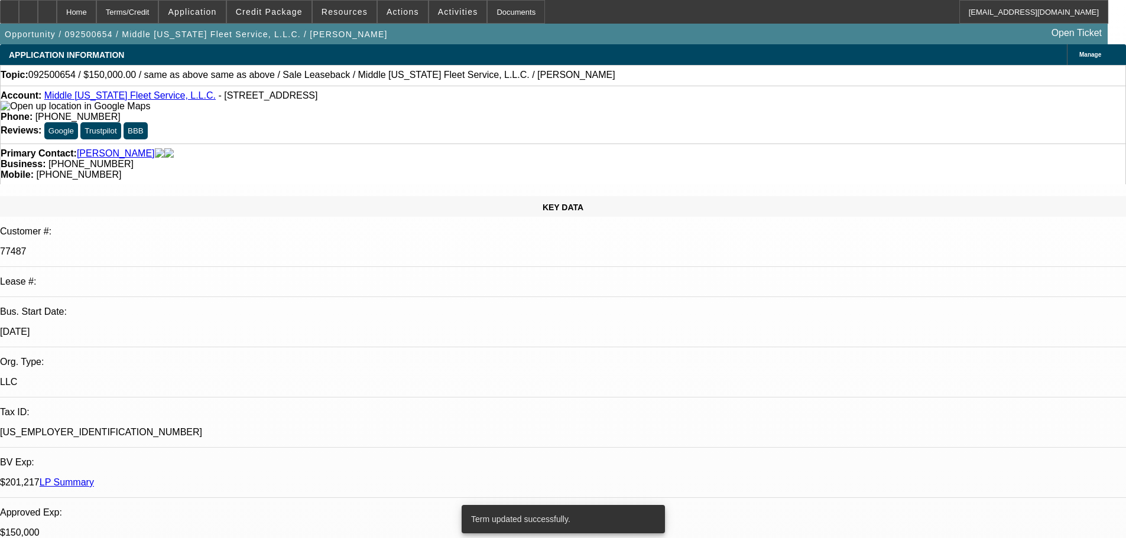
select select "0"
select select "2"
select select "0"
select select "6"
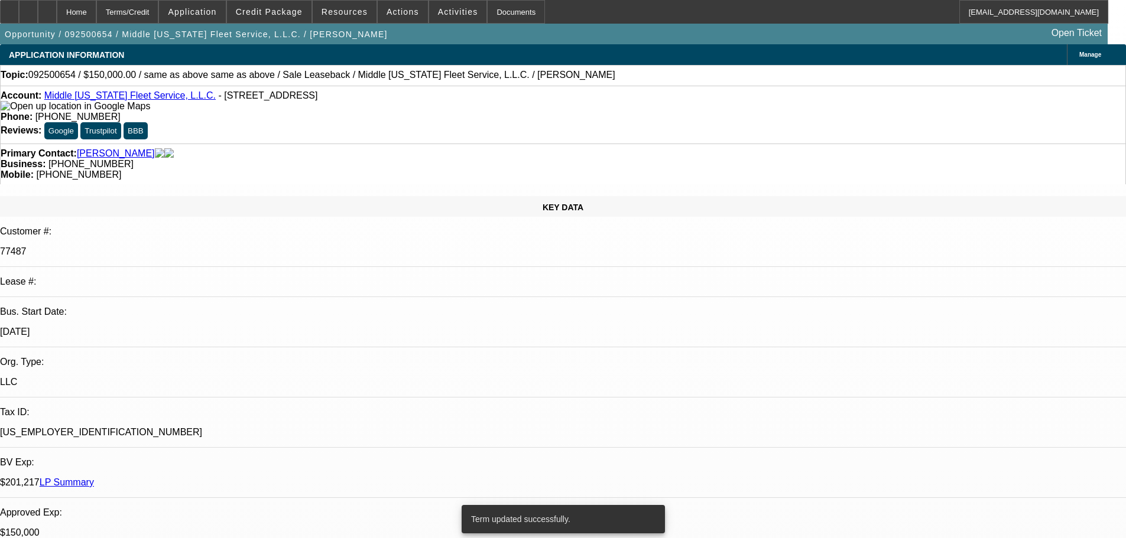
select select "0"
select select "2"
select select "0"
select select "6"
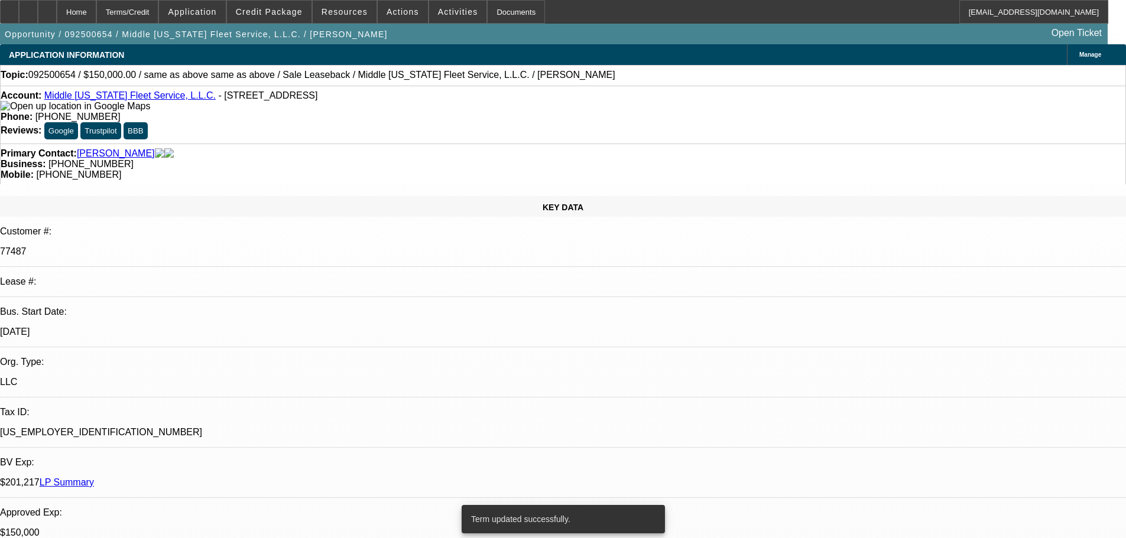
select select "0"
select select "2"
select select "0"
select select "6"
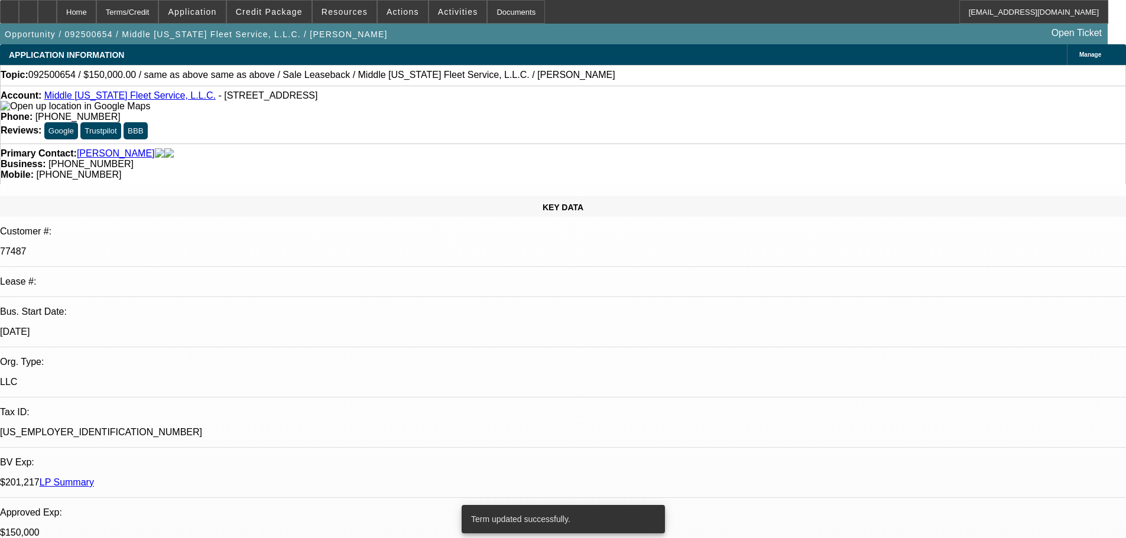
select select "0"
select select "2"
select select "0"
select select "6"
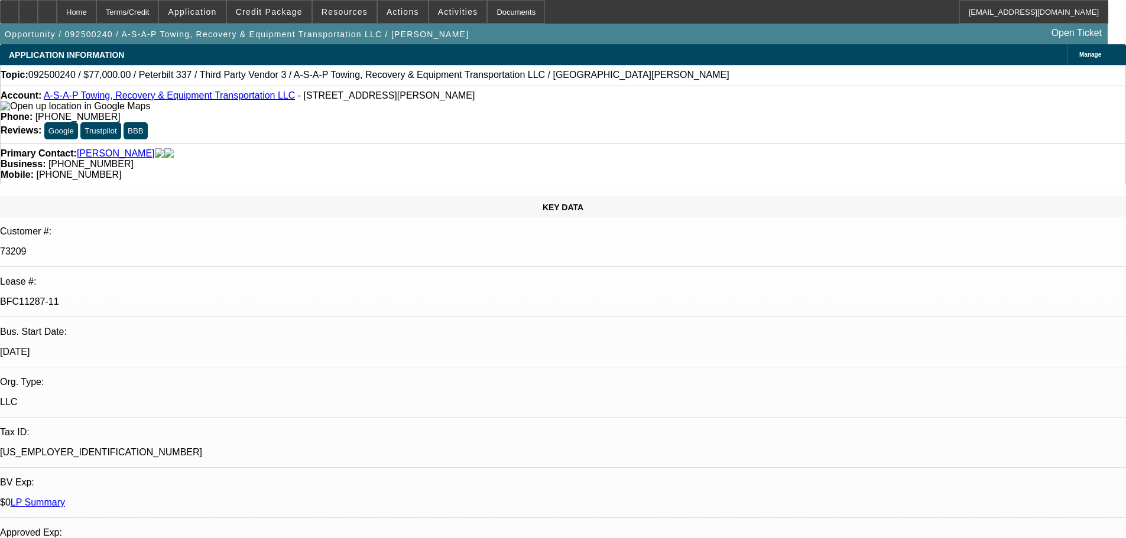
select select "0"
select select "2"
select select "0"
select select "6"
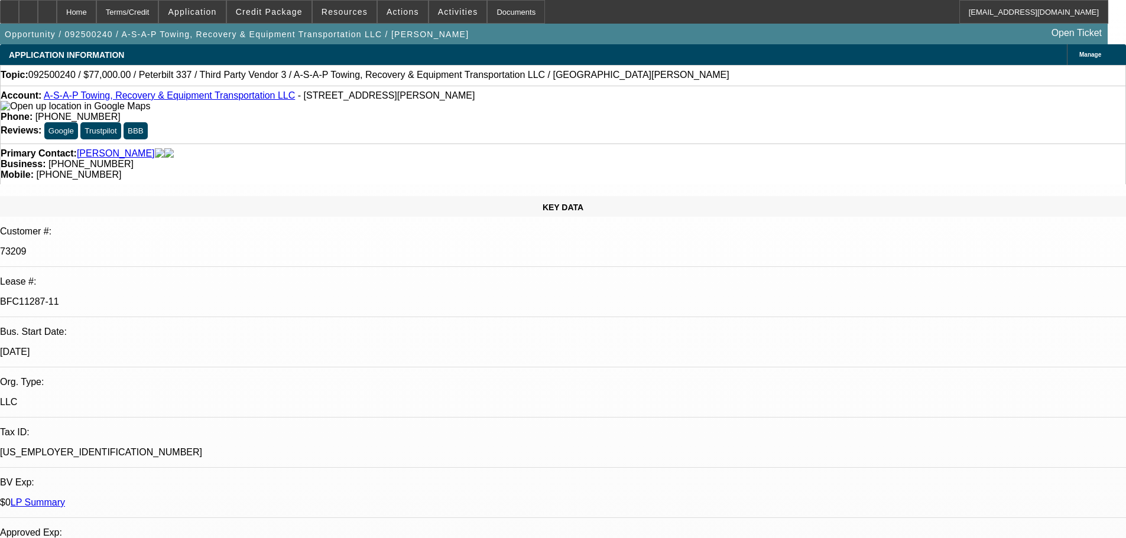
select select "0"
select select "6"
select select "0"
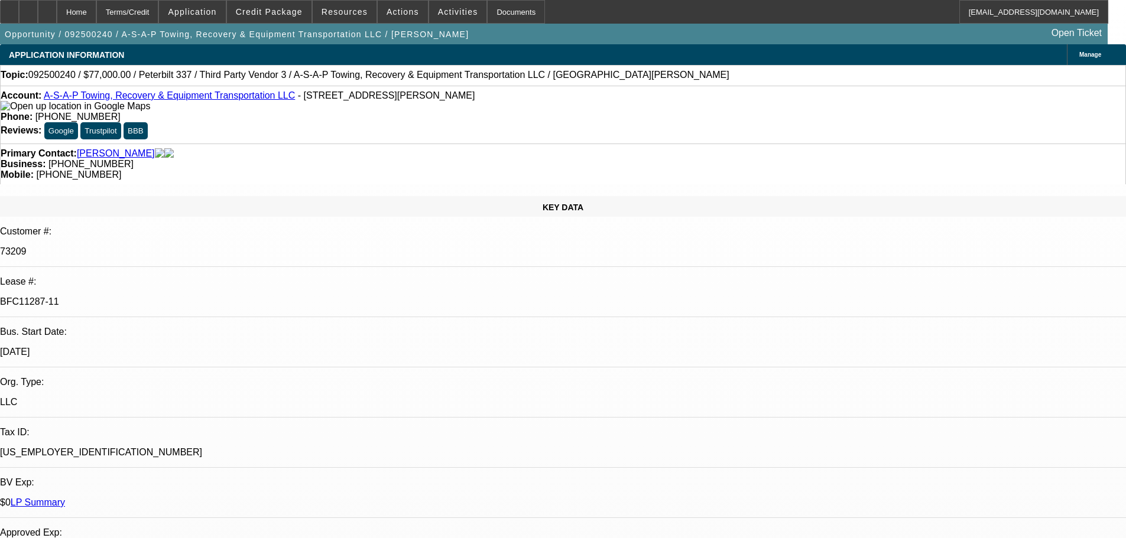
select select "0"
select select "3"
select select "0"
select select "6"
select select "0"
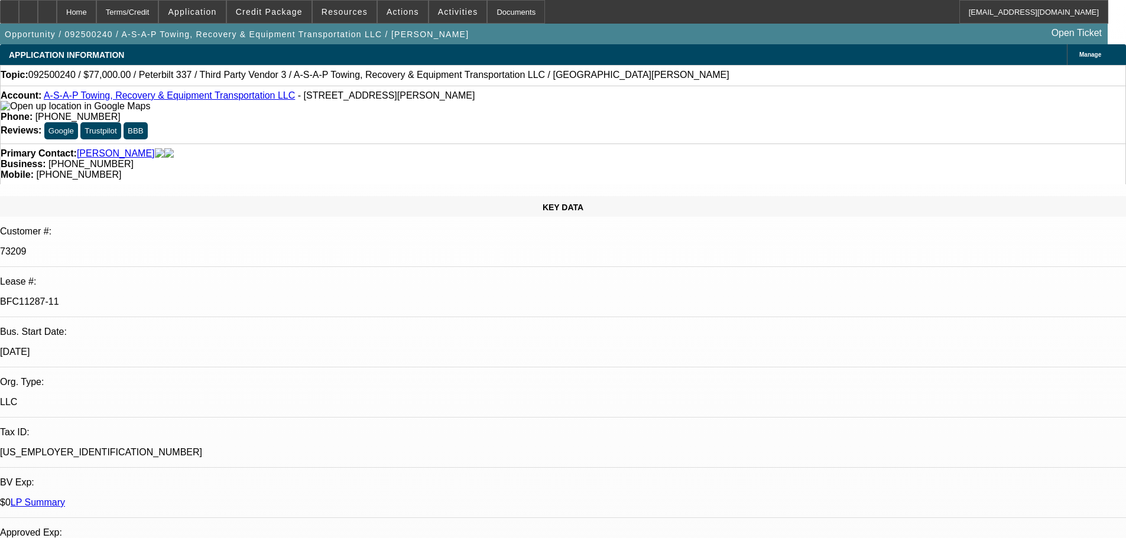
select select "0"
select select "3"
select select "0"
select select "6"
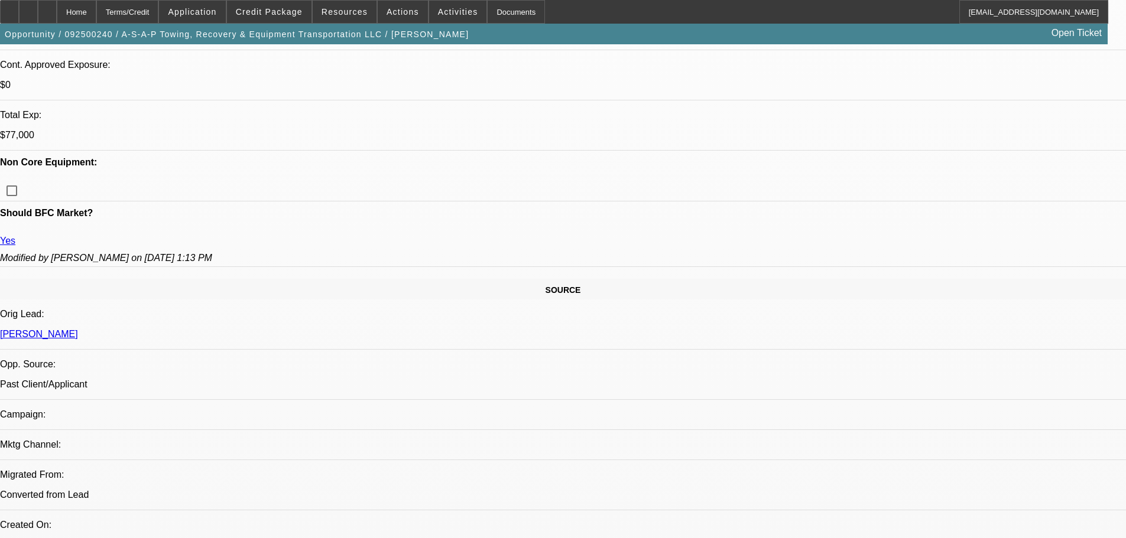
scroll to position [946, 0]
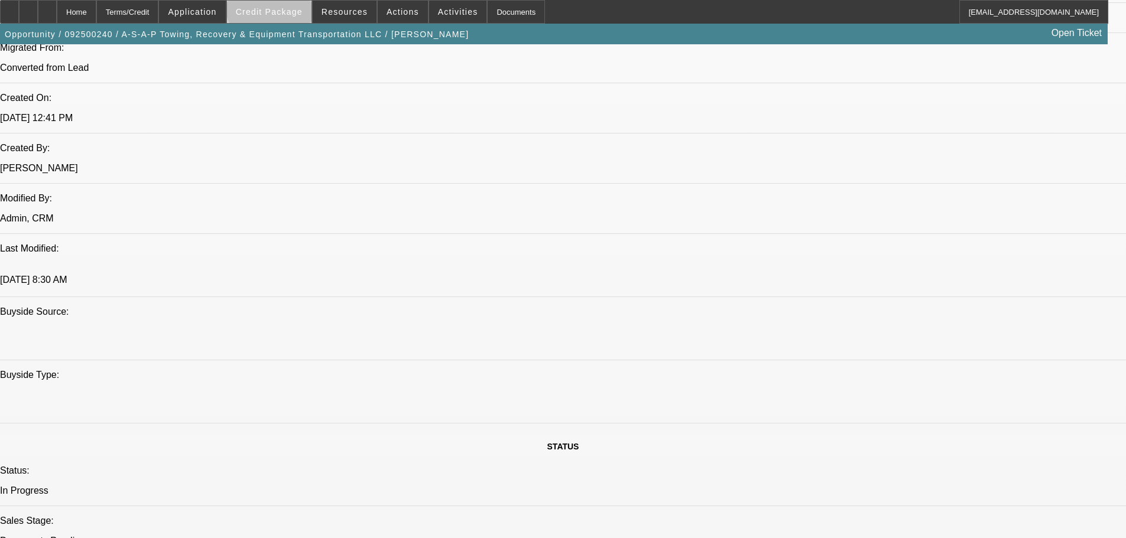
click at [290, 5] on span at bounding box center [269, 12] width 85 height 28
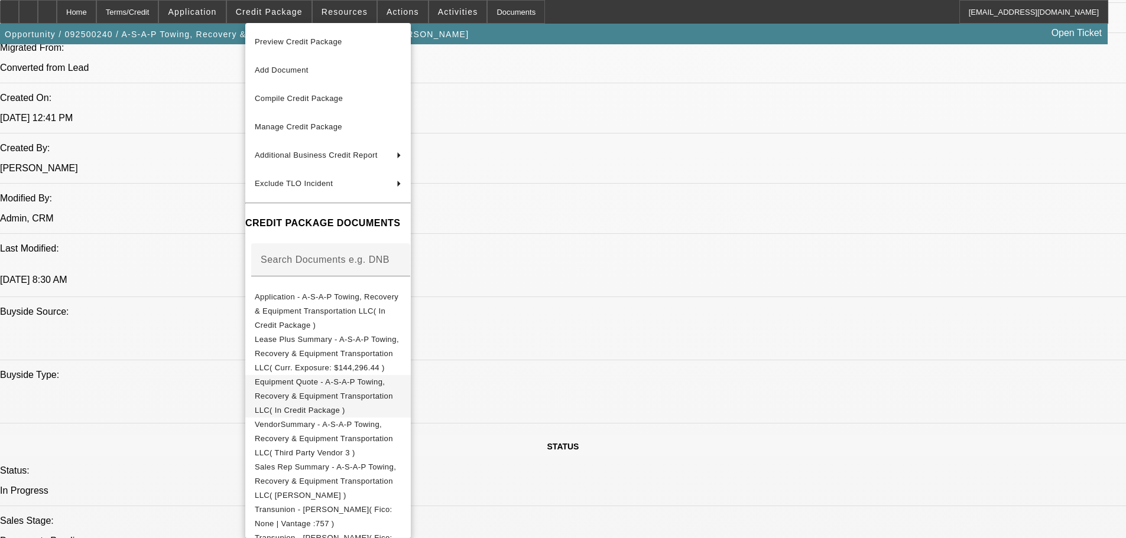
click at [320, 382] on span "Equipment Quote - A-S-A-P Towing, Recovery & Equipment Transportation LLC( In C…" at bounding box center [328, 396] width 147 height 43
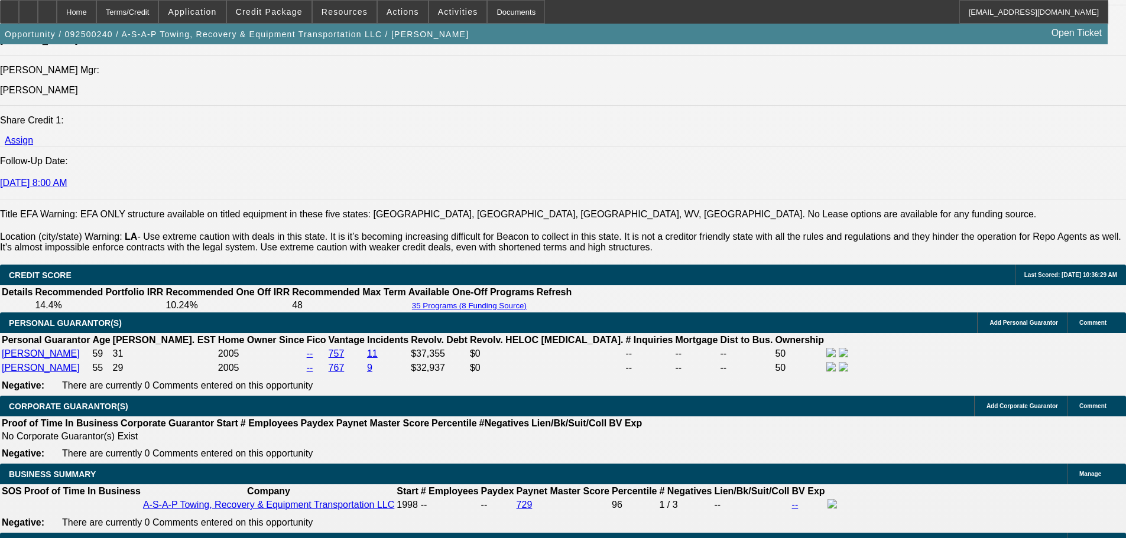
scroll to position [1891, 0]
